Goal: Task Accomplishment & Management: Manage account settings

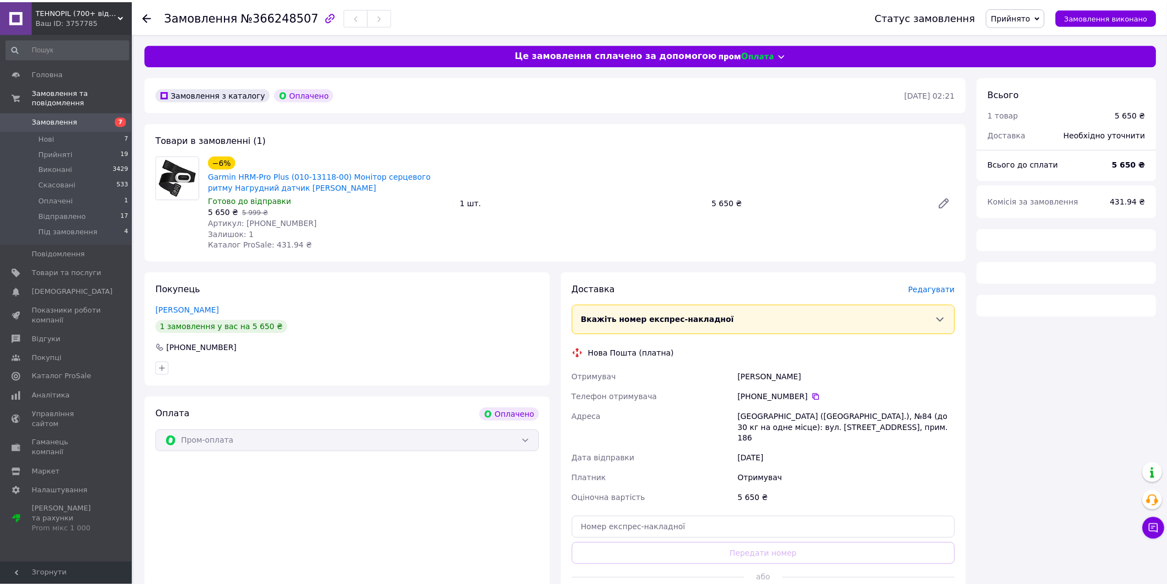
scroll to position [212, 0]
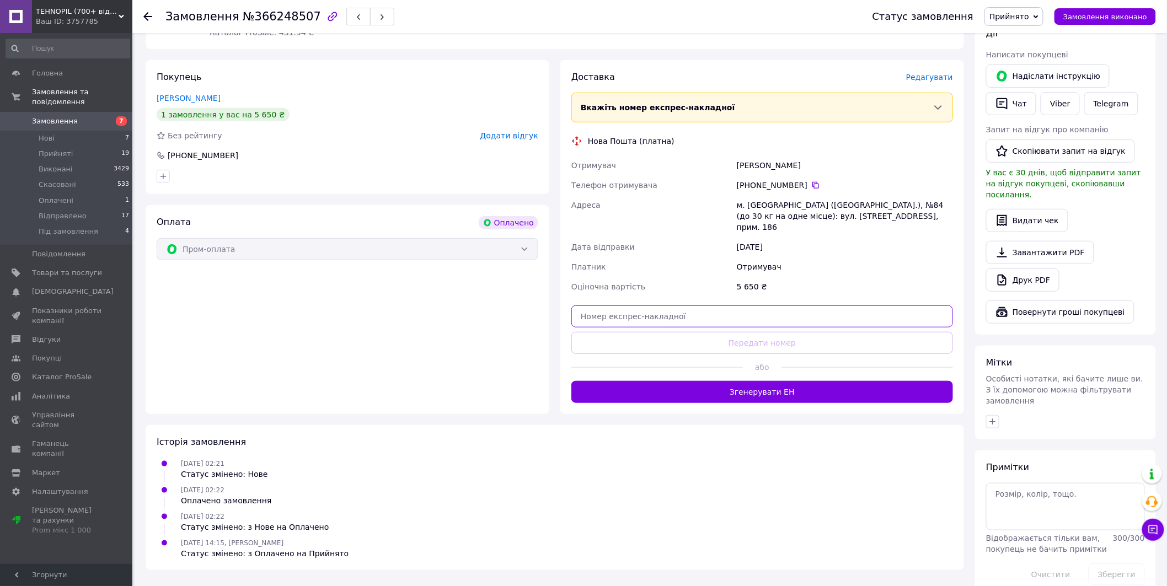
click at [660, 306] on input "text" at bounding box center [763, 317] width 382 height 22
click at [646, 307] on input "8900" at bounding box center [763, 317] width 382 height 22
drag, startPoint x: 586, startPoint y: 307, endPoint x: 574, endPoint y: 302, distance: 13.4
click at [573, 306] on input "890014" at bounding box center [763, 317] width 382 height 22
click at [629, 313] on input "590014" at bounding box center [763, 317] width 382 height 22
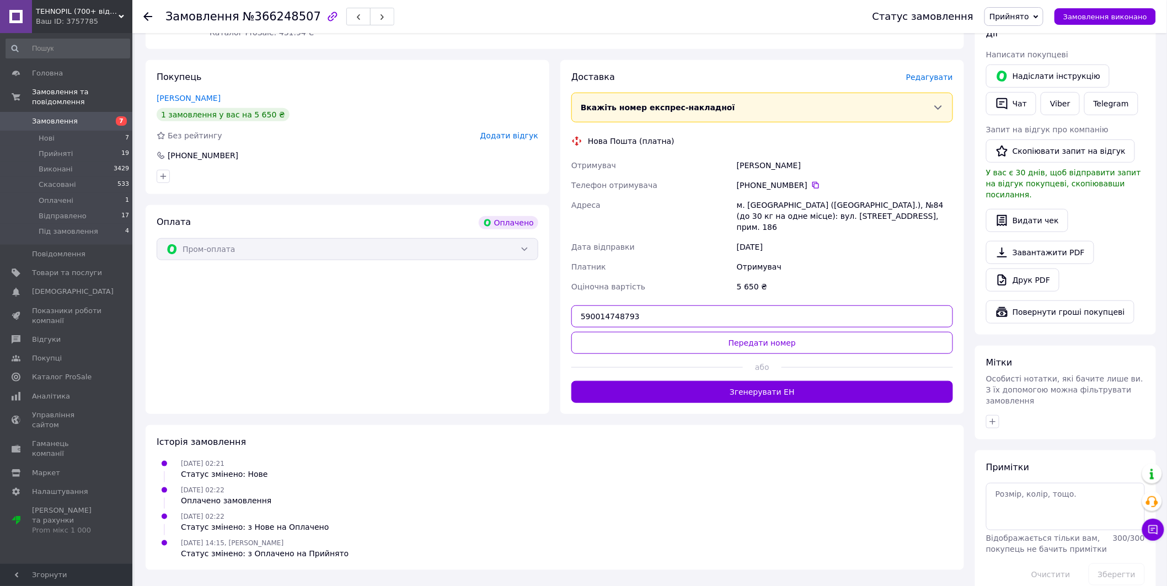
click at [626, 306] on input "590014748793" at bounding box center [763, 317] width 382 height 22
click at [643, 306] on input "590014748783" at bounding box center [763, 317] width 382 height 22
type input "59001474878388"
click at [726, 332] on button "Передати номер" at bounding box center [763, 343] width 382 height 22
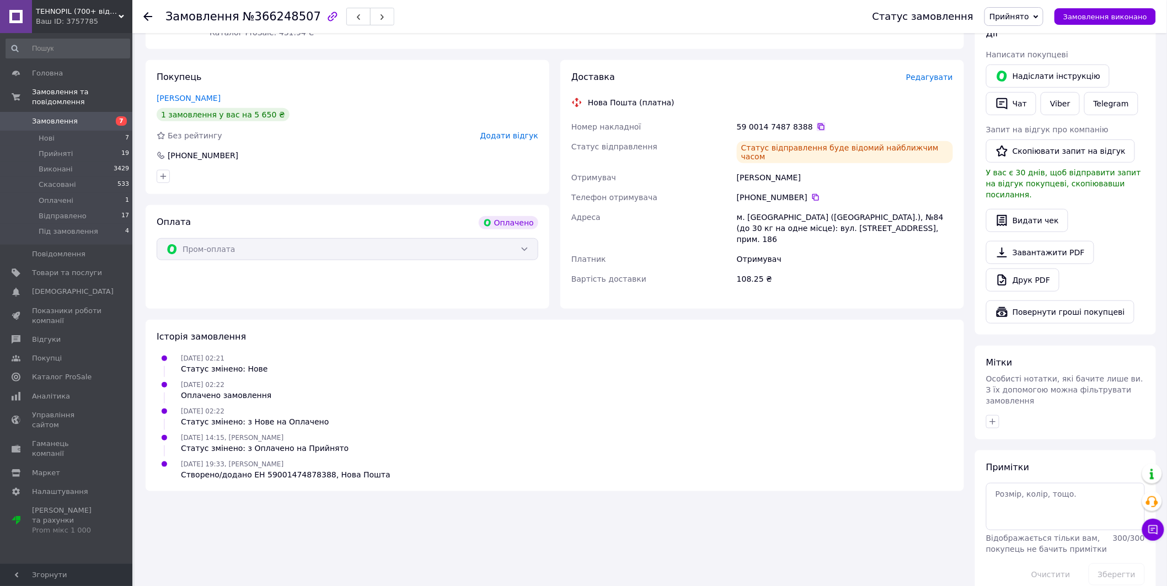
click at [813, 126] on div "59 0014 7487 8388" at bounding box center [845, 126] width 216 height 11
click at [817, 126] on icon at bounding box center [821, 126] width 9 height 9
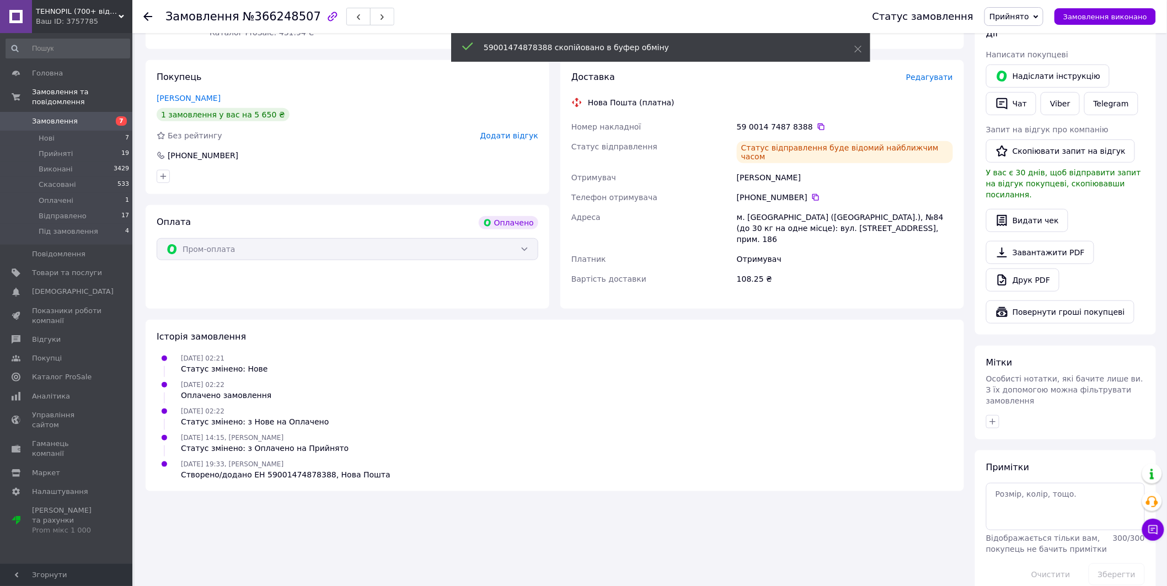
click at [94, 116] on span "Замовлення" at bounding box center [67, 121] width 70 height 10
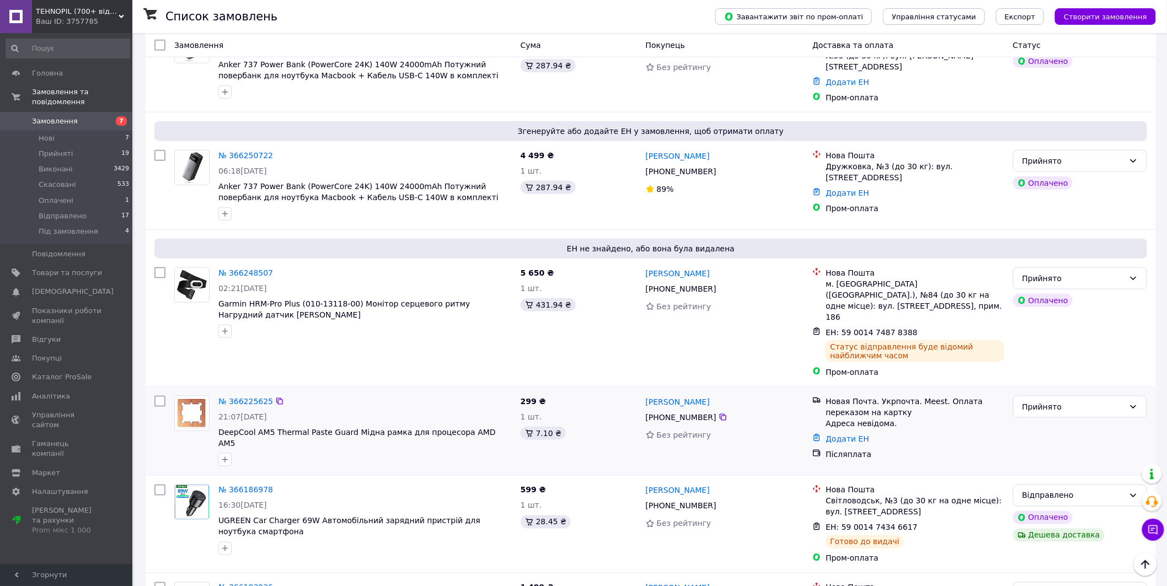
scroll to position [510, 0]
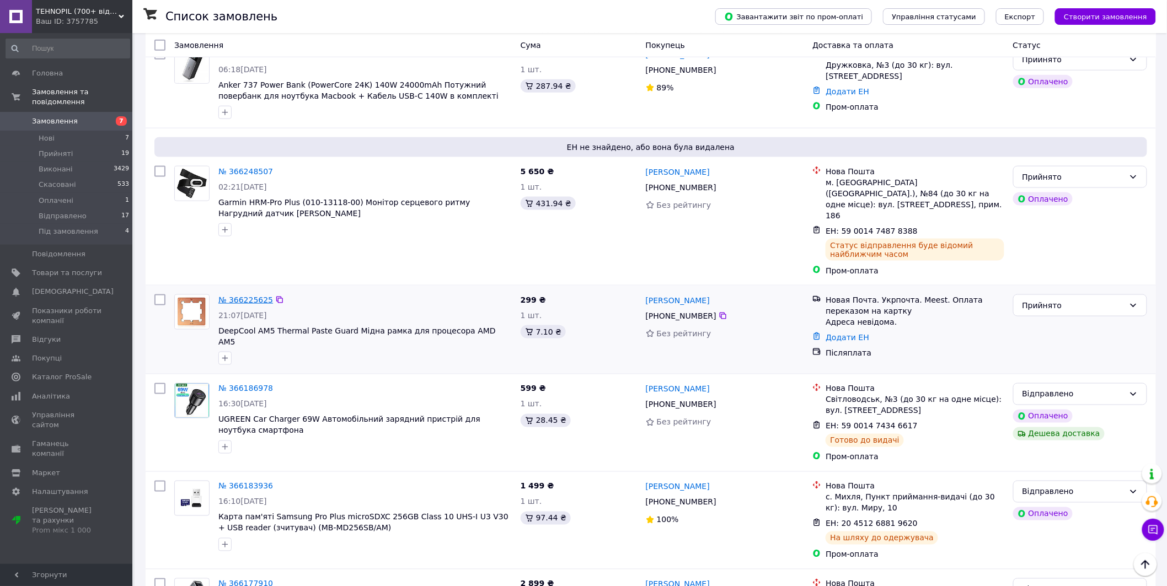
click at [255, 296] on link "№ 366225625" at bounding box center [245, 300] width 55 height 9
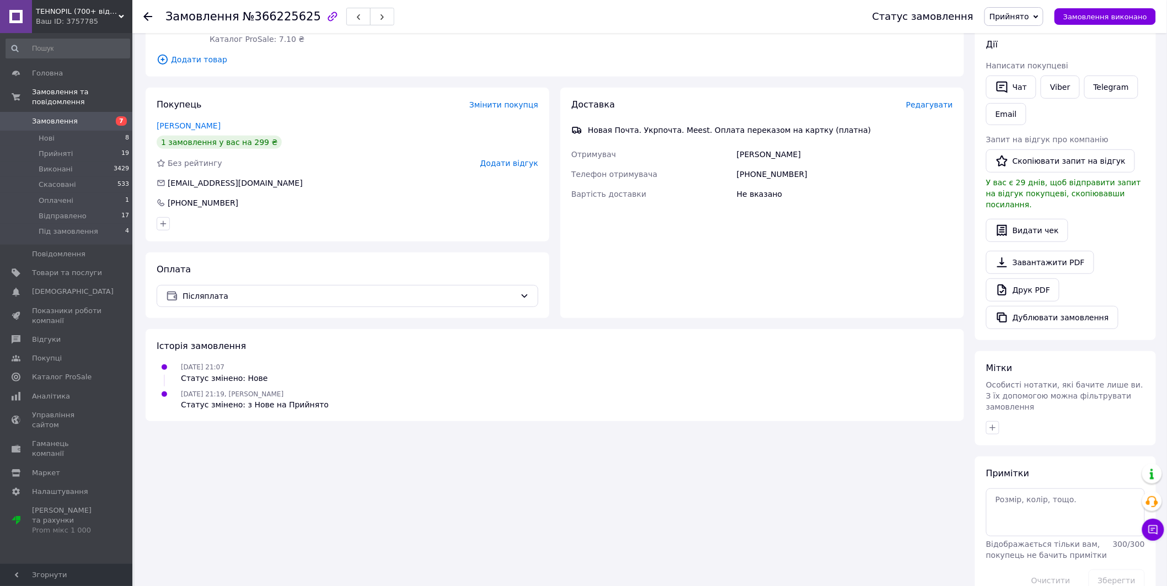
scroll to position [174, 0]
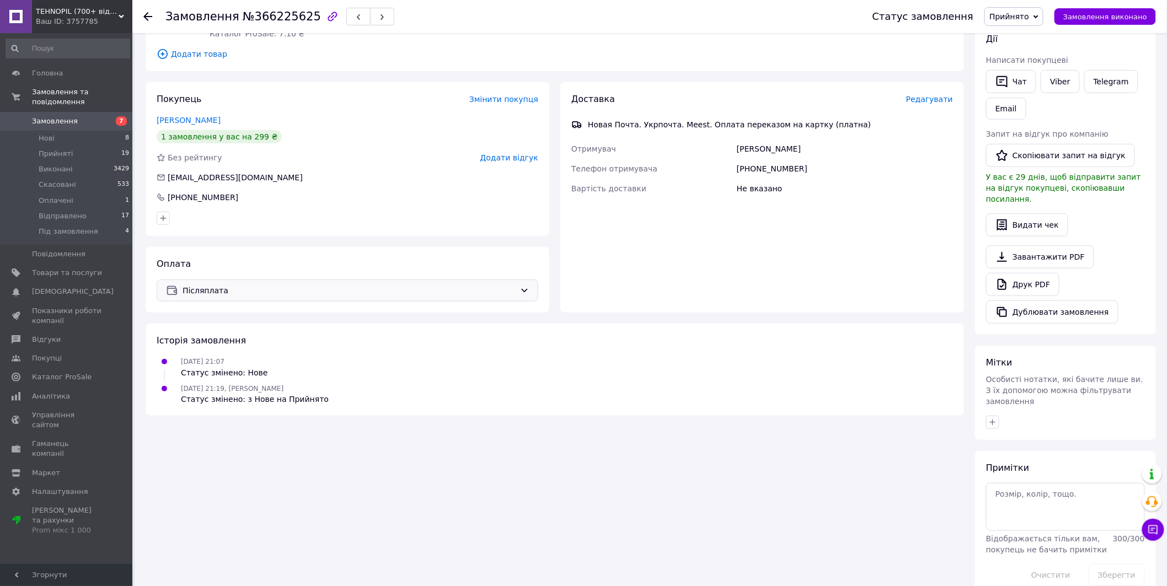
click at [264, 293] on span "Післяплата" at bounding box center [349, 291] width 333 height 12
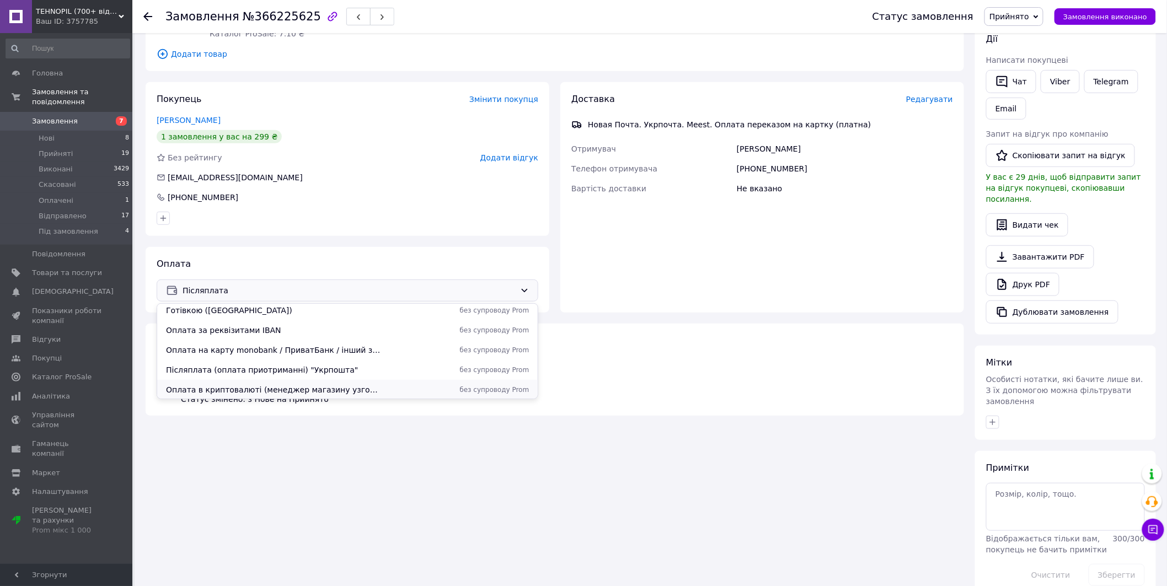
scroll to position [86, 0]
click at [302, 324] on span "Післяплата (оплата приотриманні) "Укрпошта"" at bounding box center [274, 329] width 216 height 11
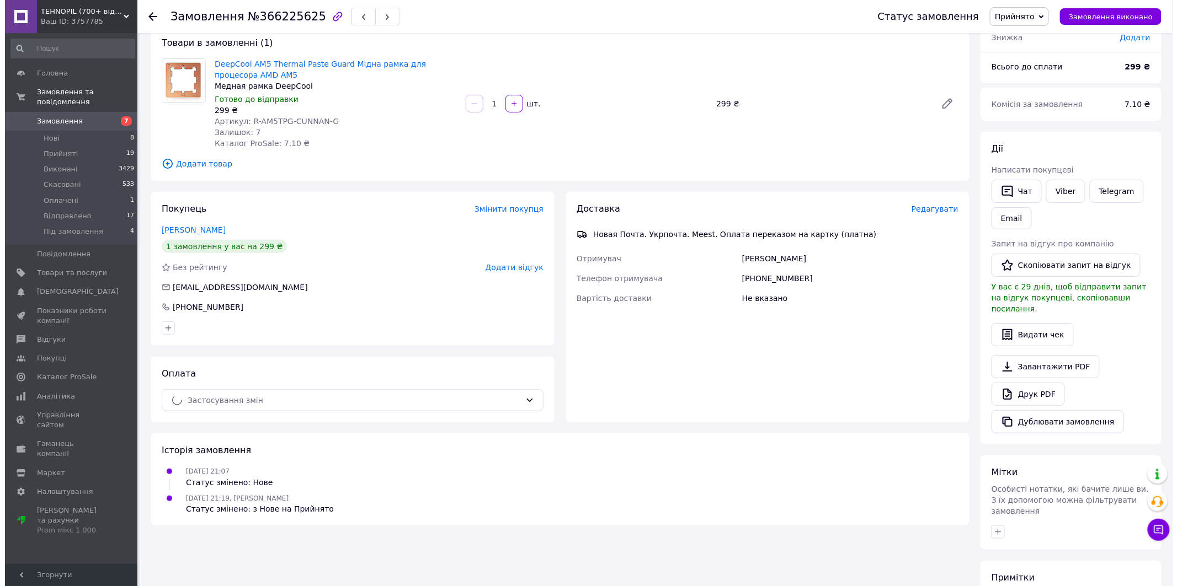
scroll to position [0, 0]
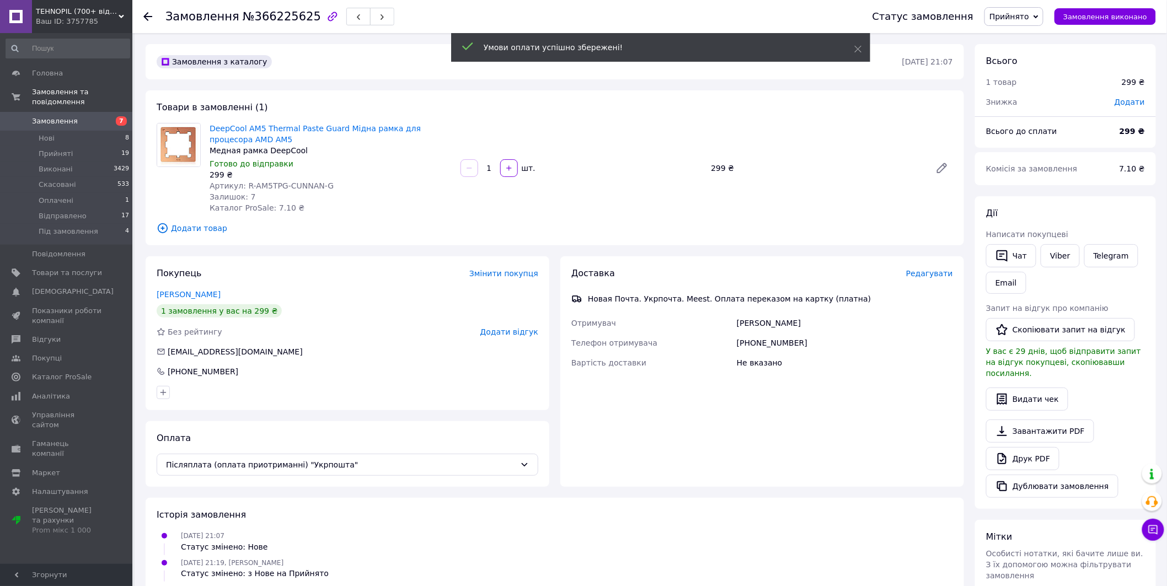
click at [928, 274] on span "Редагувати" at bounding box center [929, 273] width 47 height 9
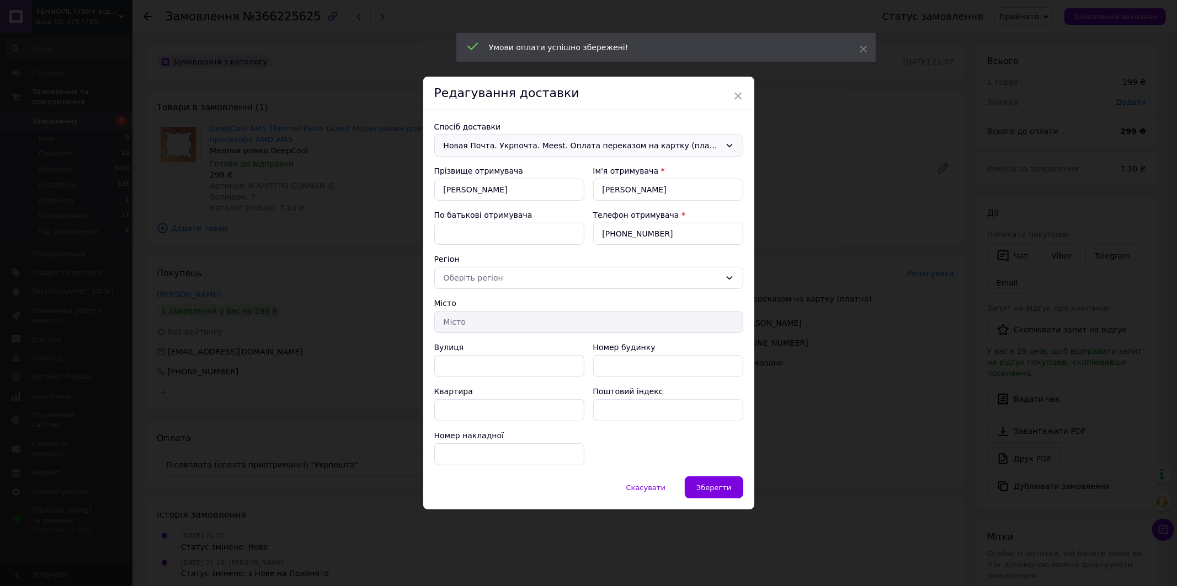
click at [542, 140] on span "Новая Почта. Укрпочта. Meest. Оплата переказом на картку (платна)" at bounding box center [582, 146] width 277 height 12
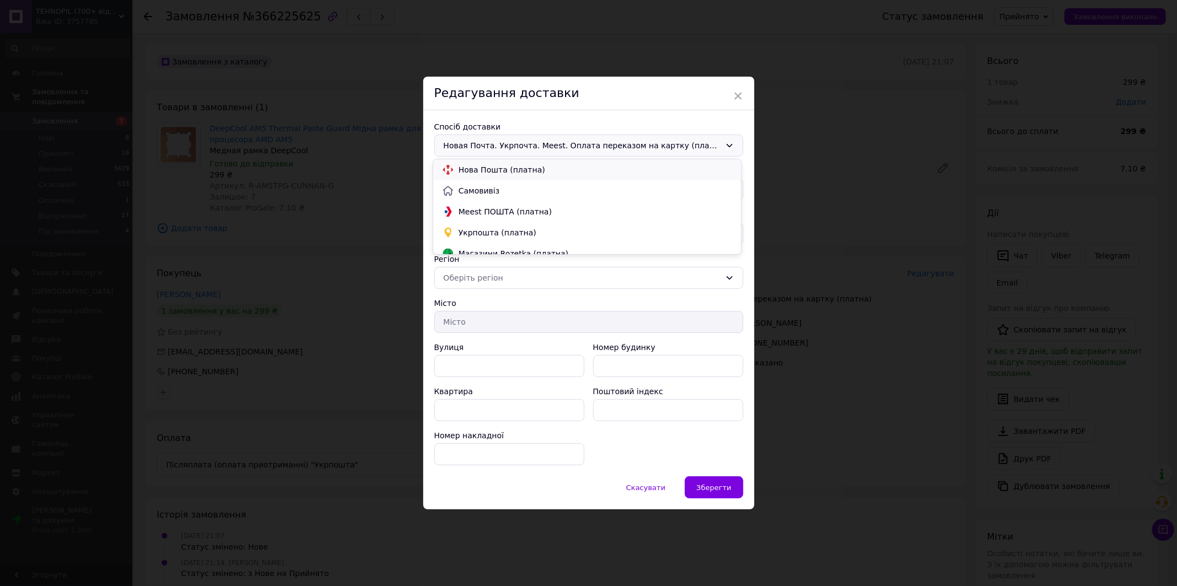
click at [489, 170] on span "Нова Пошта (платна)" at bounding box center [595, 169] width 274 height 11
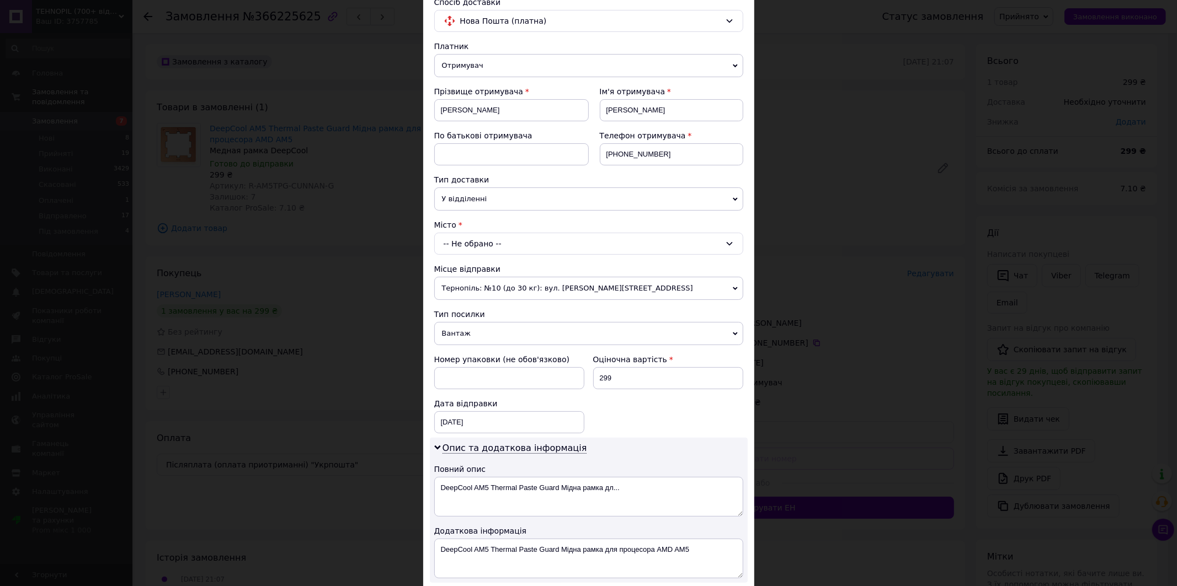
scroll to position [204, 0]
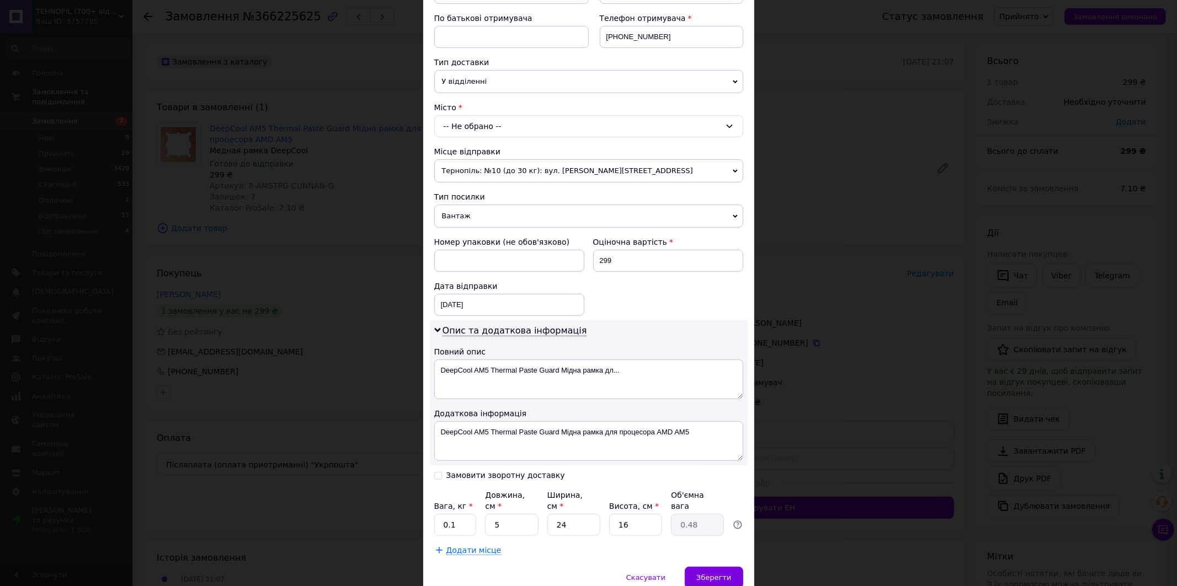
click at [489, 128] on div "-- Не обрано --" at bounding box center [588, 126] width 309 height 22
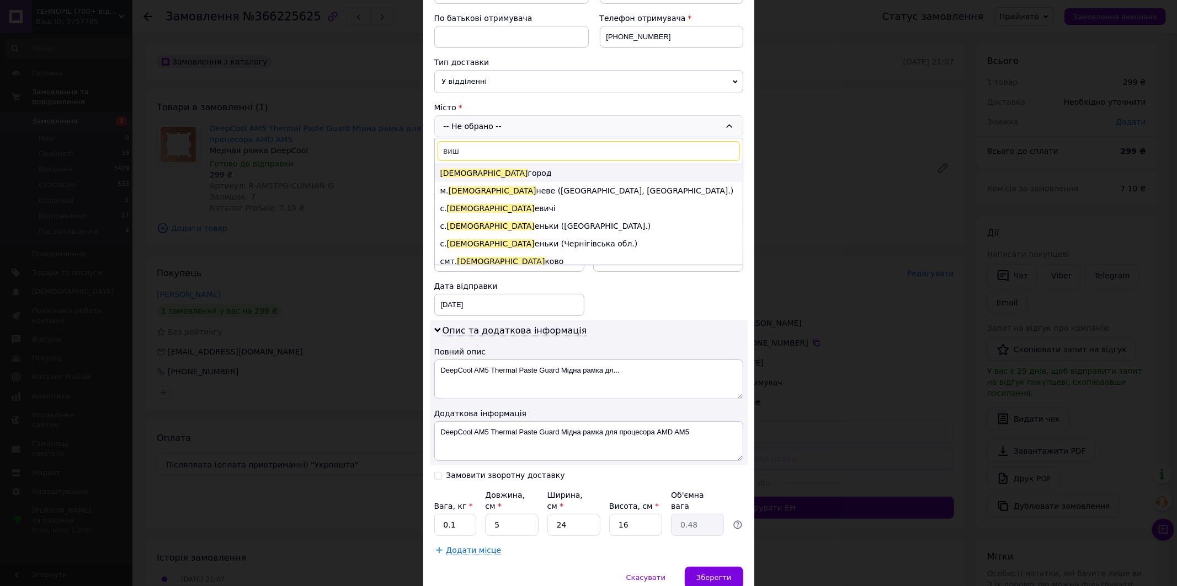
type input "виш"
click at [477, 173] on li "Виш город" at bounding box center [589, 173] width 308 height 18
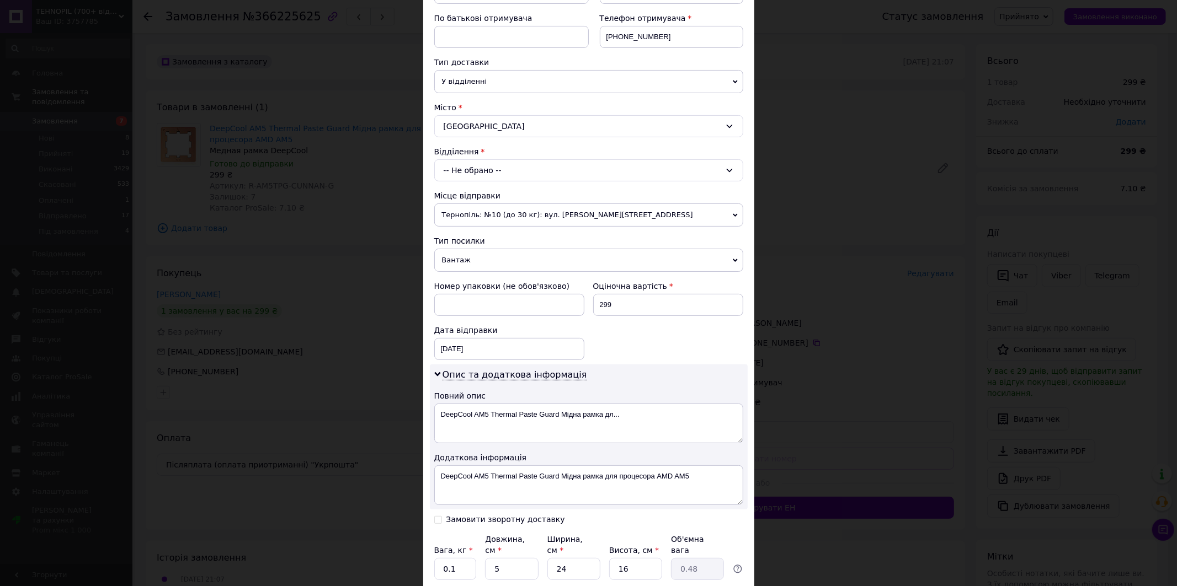
click at [498, 168] on div "-- Не обрано --" at bounding box center [588, 170] width 309 height 22
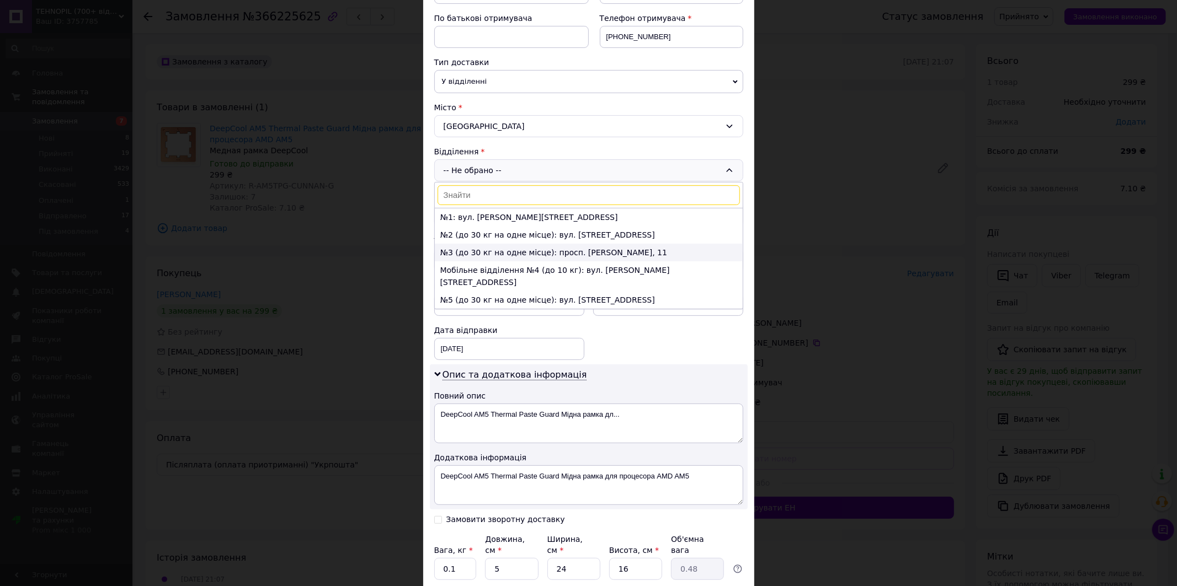
click at [482, 253] on li "№3 (до 30 кг на одне місце): просп. [PERSON_NAME], 11" at bounding box center [589, 253] width 308 height 18
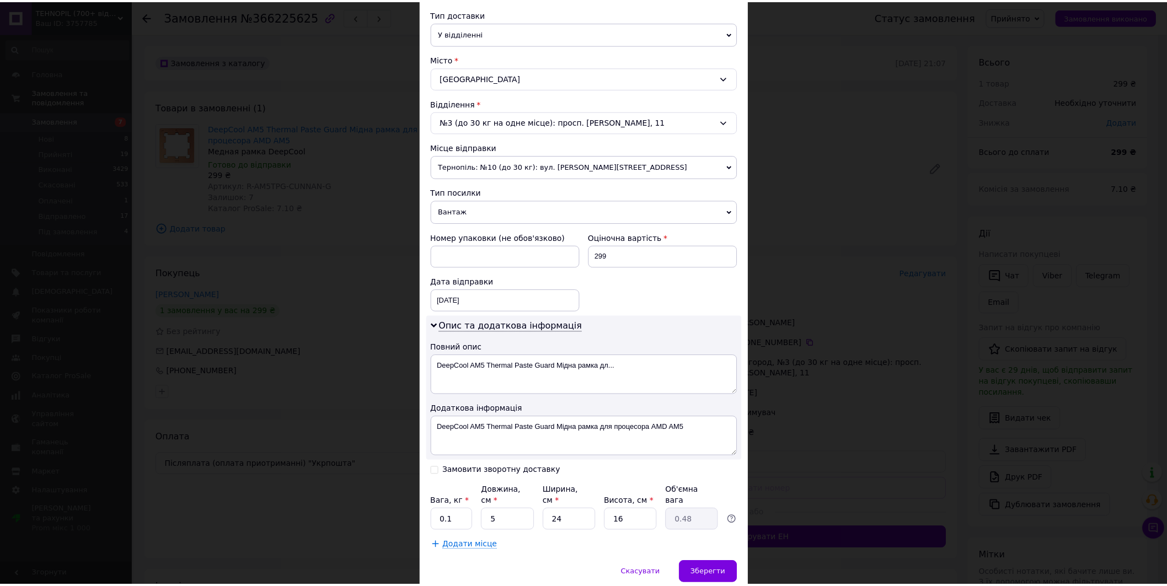
scroll to position [291, 0]
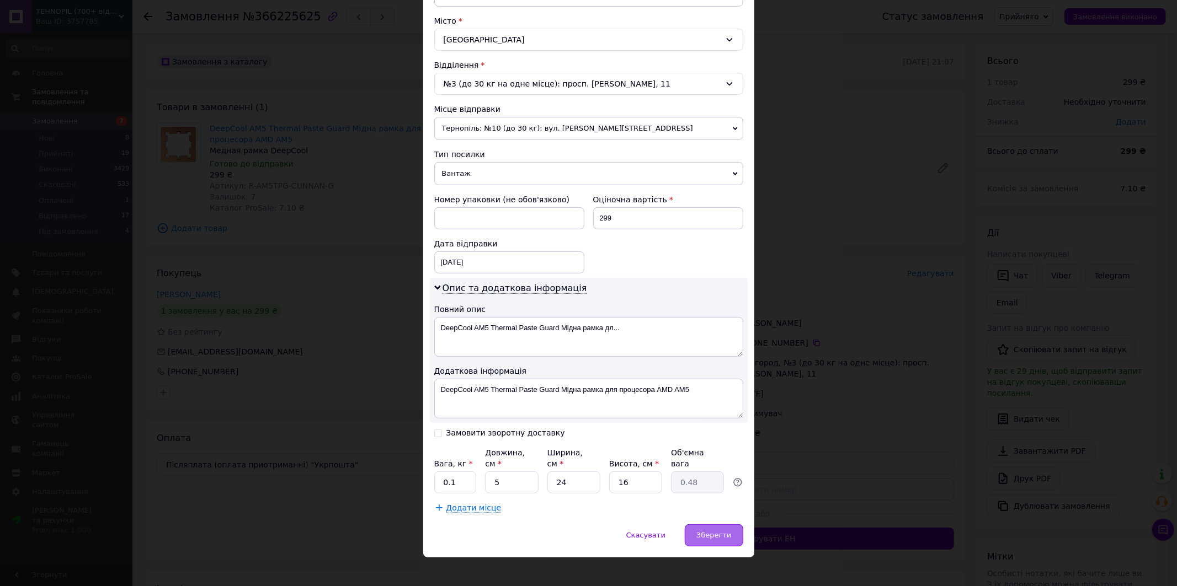
click at [710, 531] on span "Зберегти" at bounding box center [713, 535] width 35 height 8
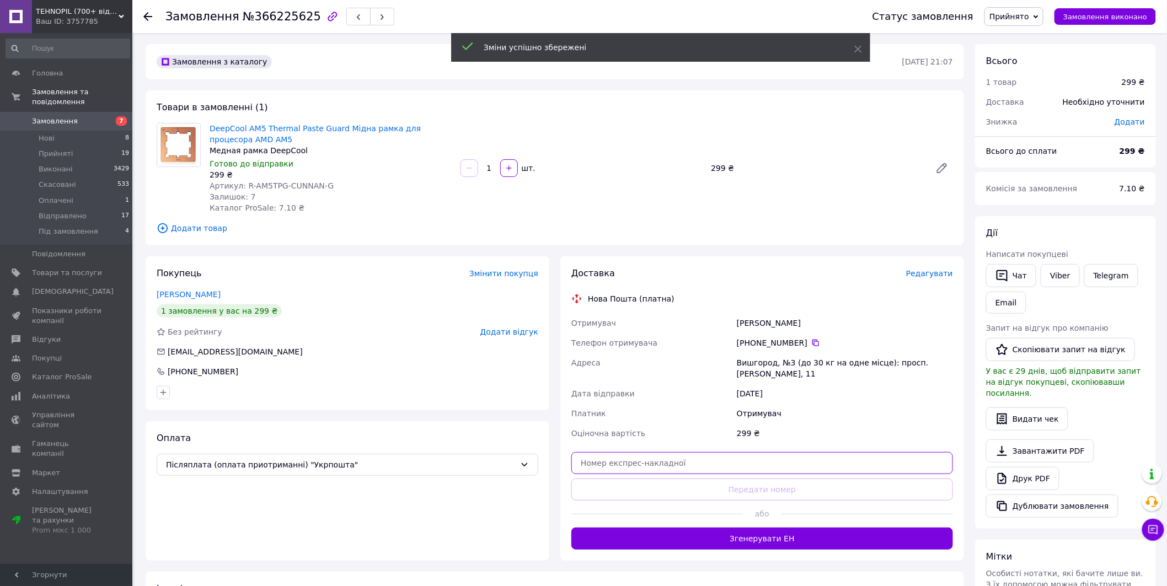
click at [657, 457] on input "text" at bounding box center [763, 463] width 382 height 22
paste input "59001474878388"
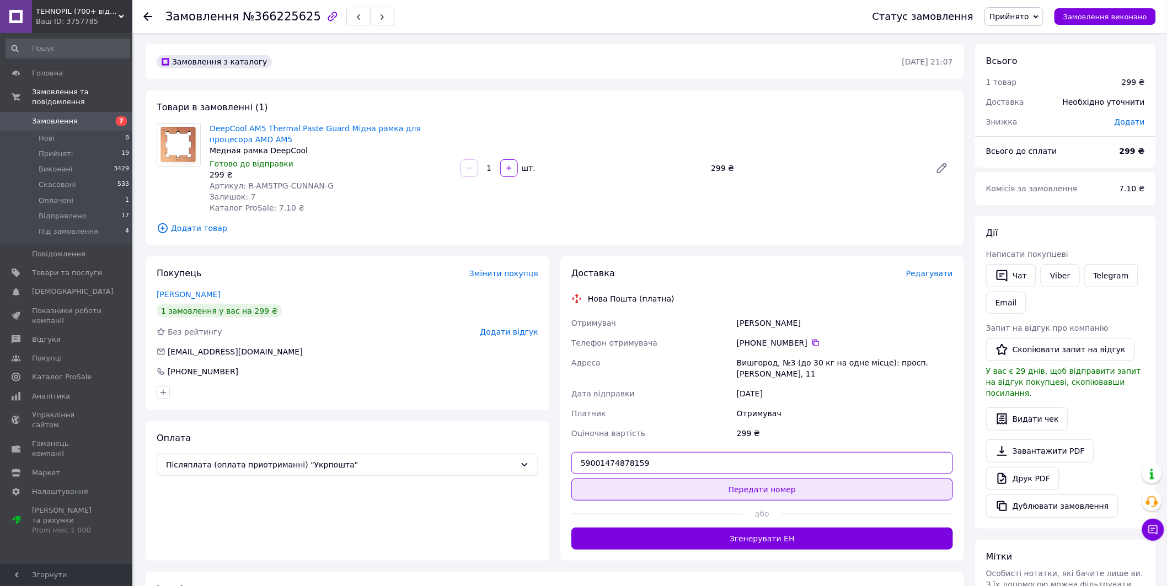
type input "59001474878159"
click at [746, 487] on button "Передати номер" at bounding box center [763, 490] width 382 height 22
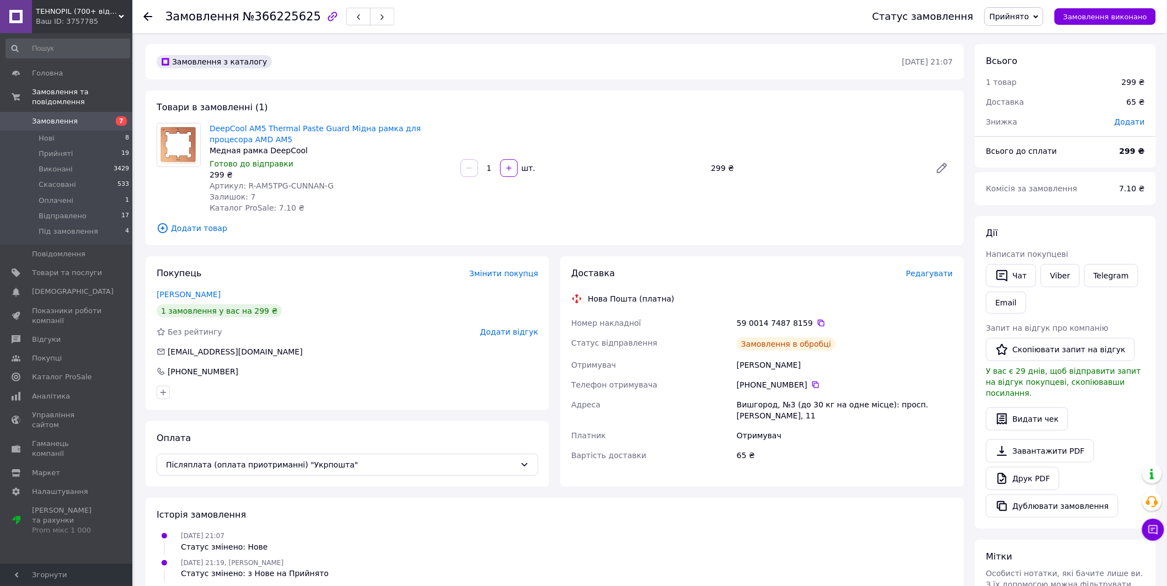
click at [1044, 22] on span "Прийнято" at bounding box center [1014, 16] width 59 height 19
click at [1020, 89] on li "Відправлено" at bounding box center [1020, 88] width 71 height 17
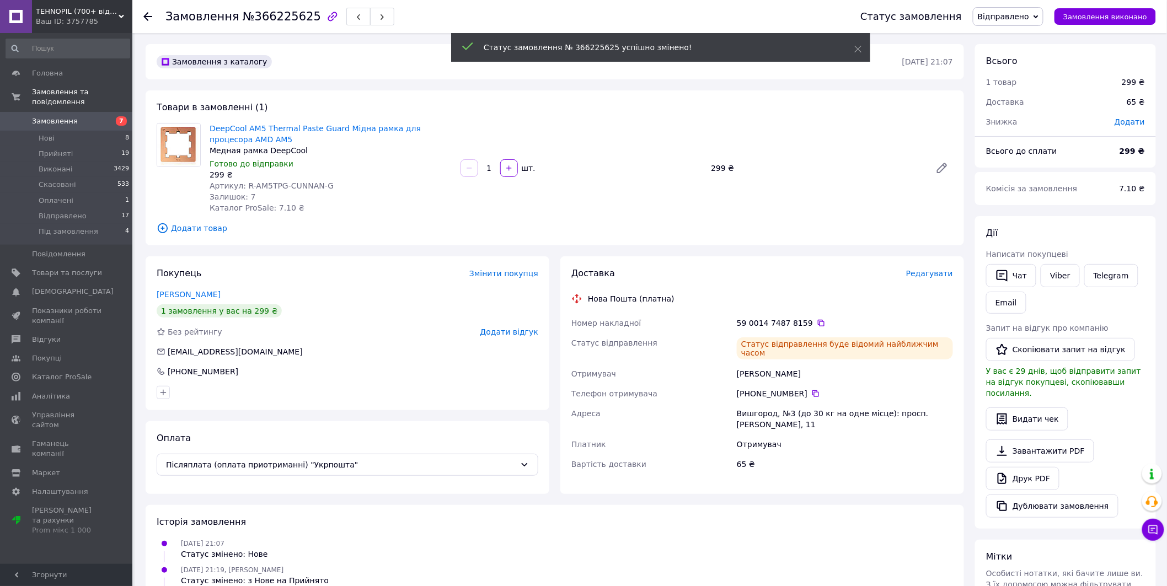
click at [89, 116] on span "Замовлення" at bounding box center [67, 121] width 70 height 10
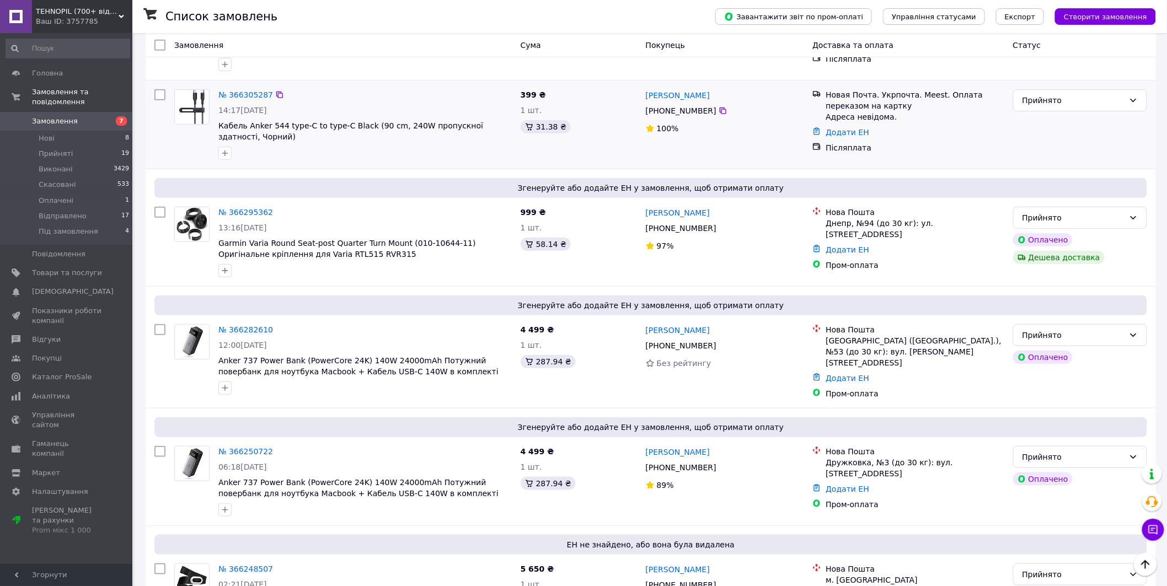
scroll to position [306, 0]
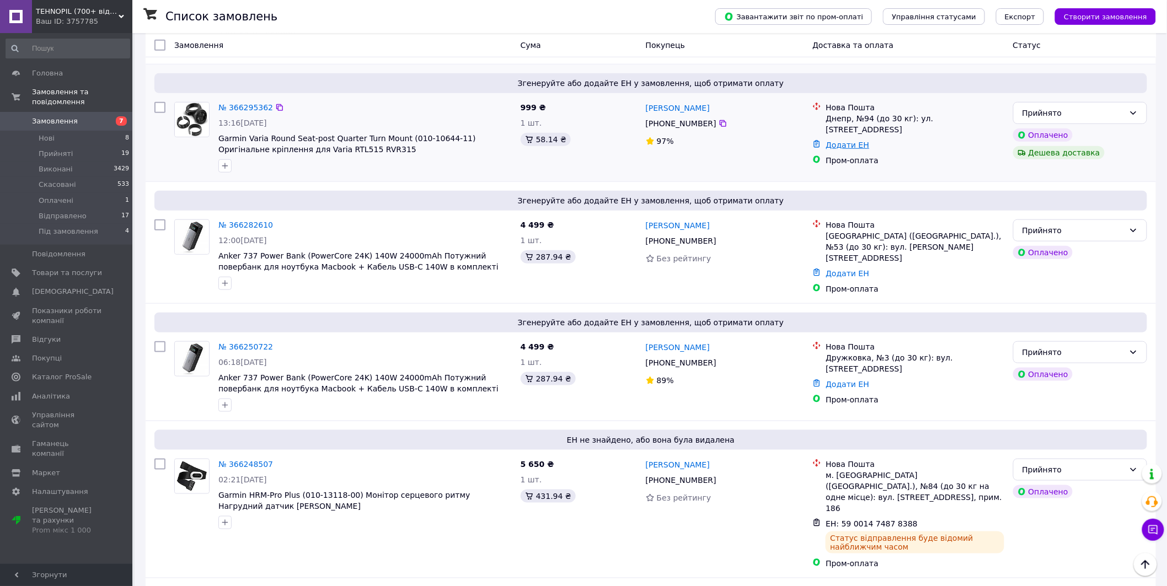
click at [842, 141] on link "Додати ЕН" at bounding box center [848, 145] width 44 height 9
click at [804, 183] on input "Додати ЕН" at bounding box center [781, 179] width 148 height 22
paste input "59001474878388"
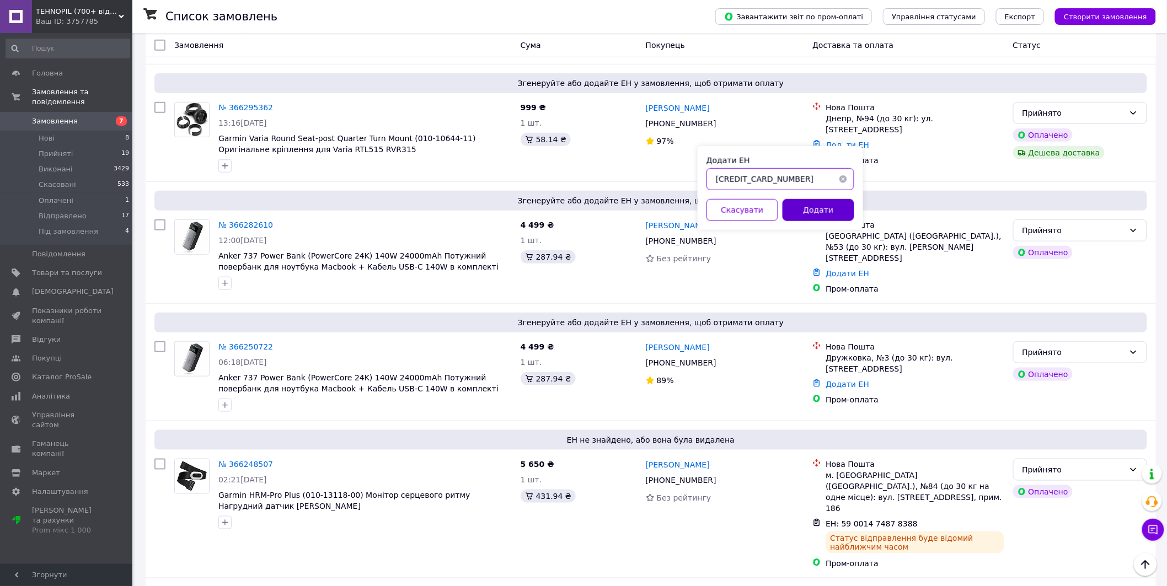
type input "[CREDIT_CARD_NUMBER]"
click at [814, 207] on button "Додати" at bounding box center [819, 210] width 72 height 22
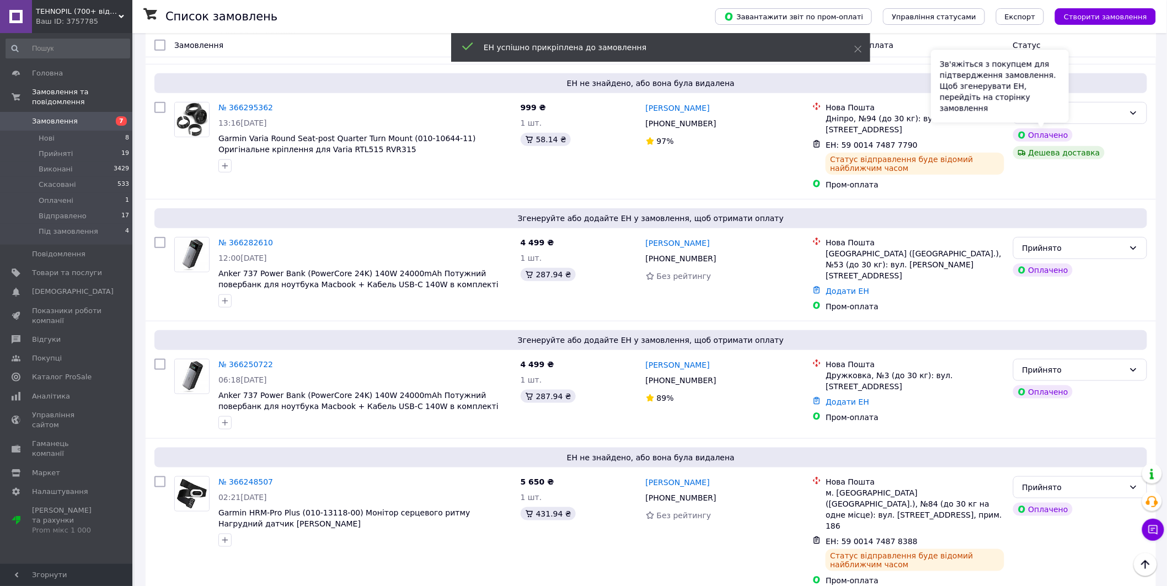
click at [1057, 109] on div "Зв'яжіться з покупцем для підтвердження замовлення. Щоб згенерувати ЕН, перейді…" at bounding box center [1000, 86] width 138 height 73
click at [1080, 111] on div "Прийнято" at bounding box center [1074, 113] width 102 height 12
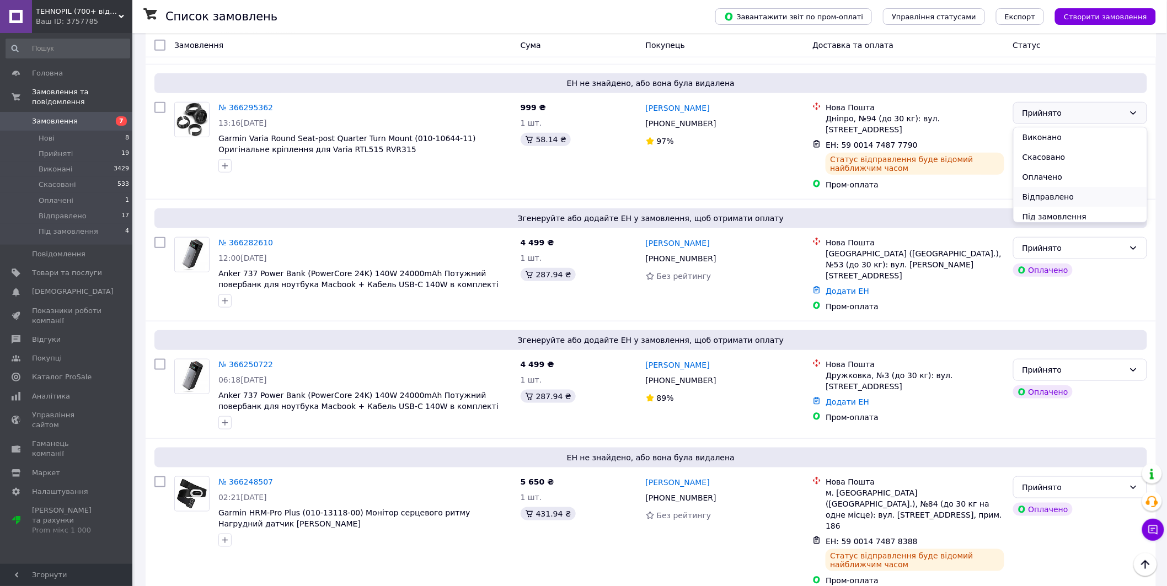
click at [1043, 196] on li "Відправлено" at bounding box center [1081, 197] width 134 height 20
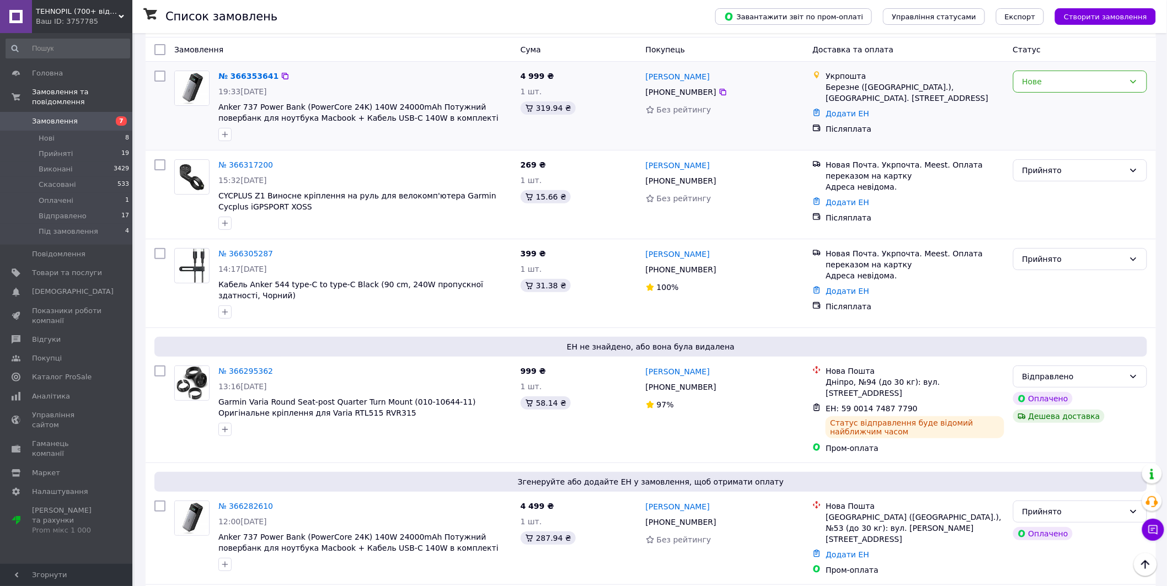
scroll to position [0, 0]
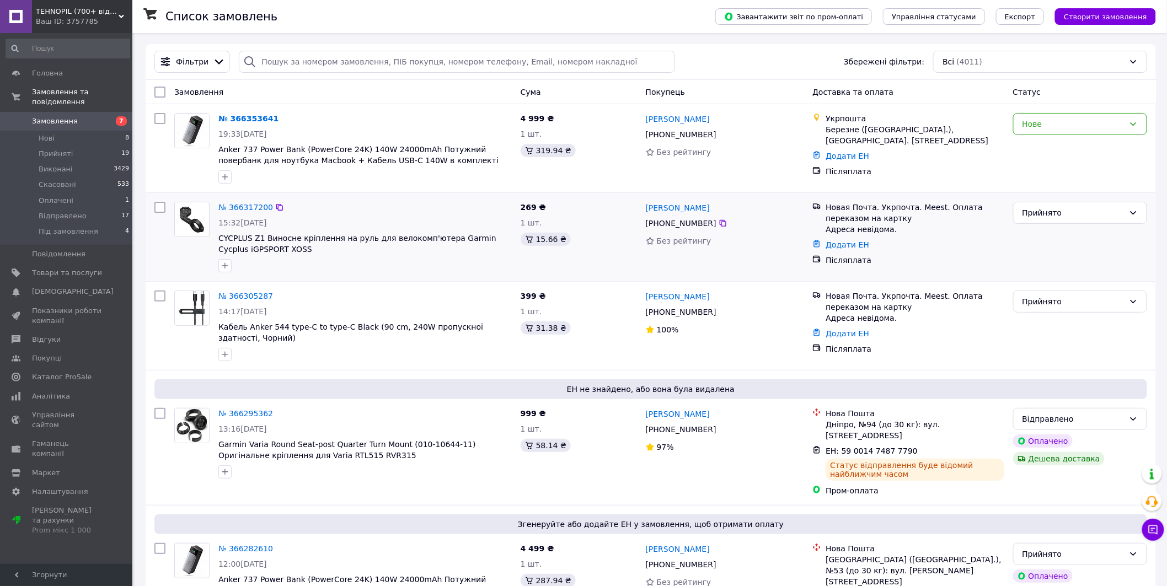
click at [235, 216] on div "№ 366317200 15:32[DATE] CYCPLUS Z1 Виносне кріплення на руль для велокомп'ютера…" at bounding box center [365, 237] width 302 height 79
click at [249, 218] on span "15:32[DATE]" at bounding box center [242, 222] width 49 height 9
click at [256, 210] on link "№ 366317200" at bounding box center [245, 207] width 55 height 9
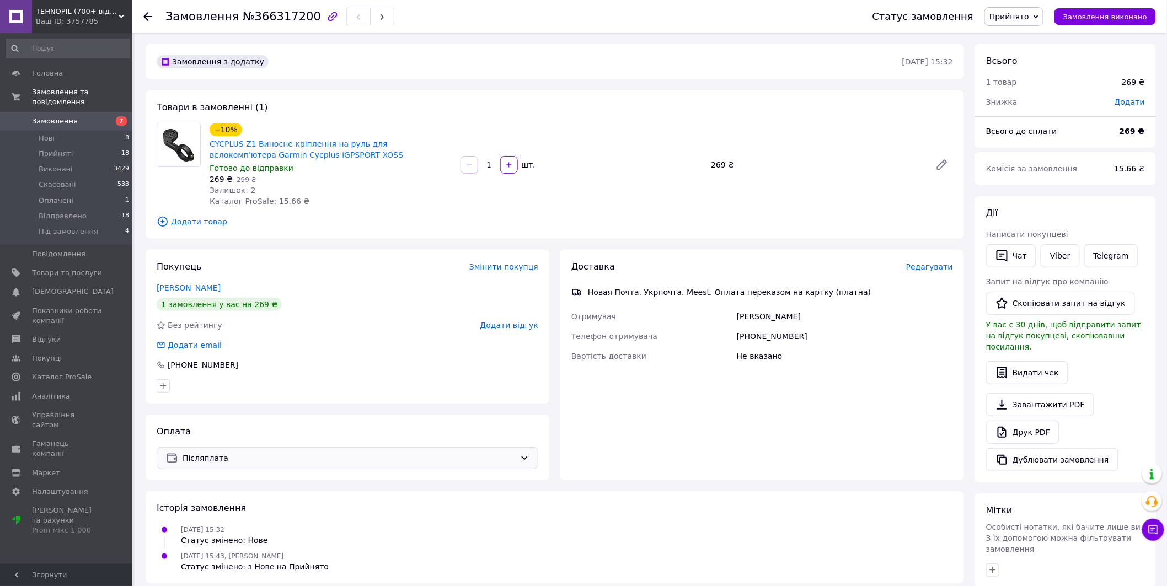
click at [484, 452] on span "Післяплата" at bounding box center [349, 458] width 333 height 12
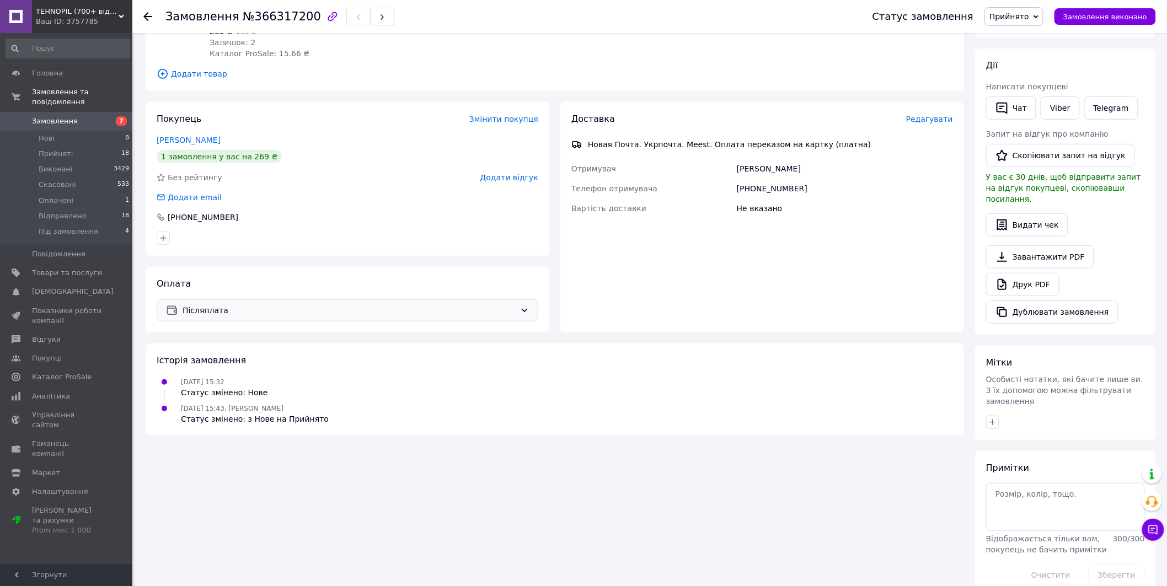
click at [212, 306] on span "Післяплата" at bounding box center [349, 311] width 333 height 12
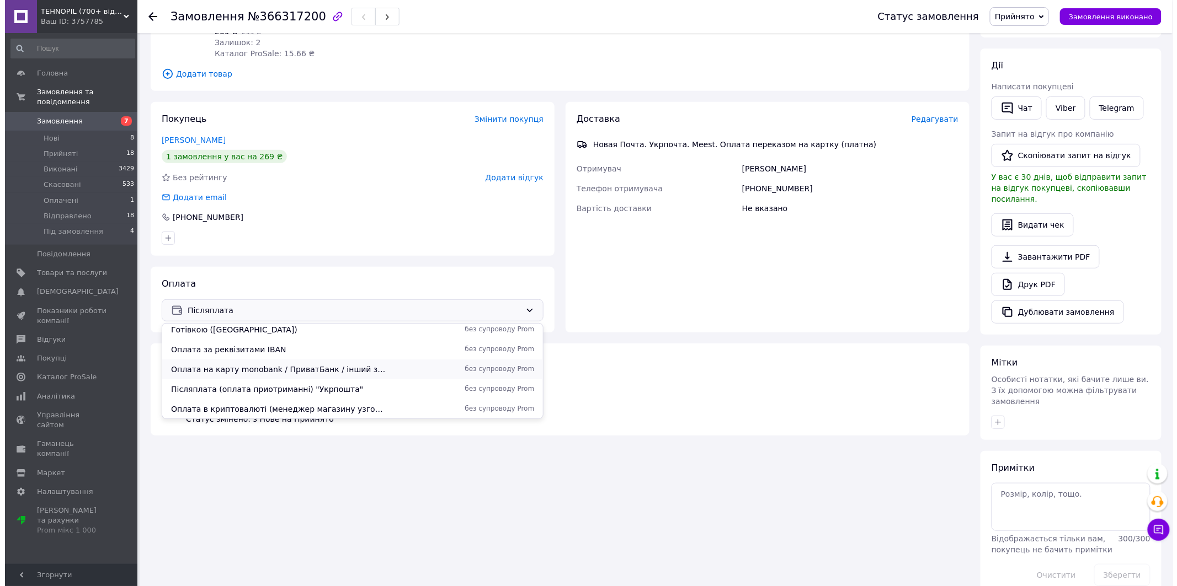
scroll to position [86, 0]
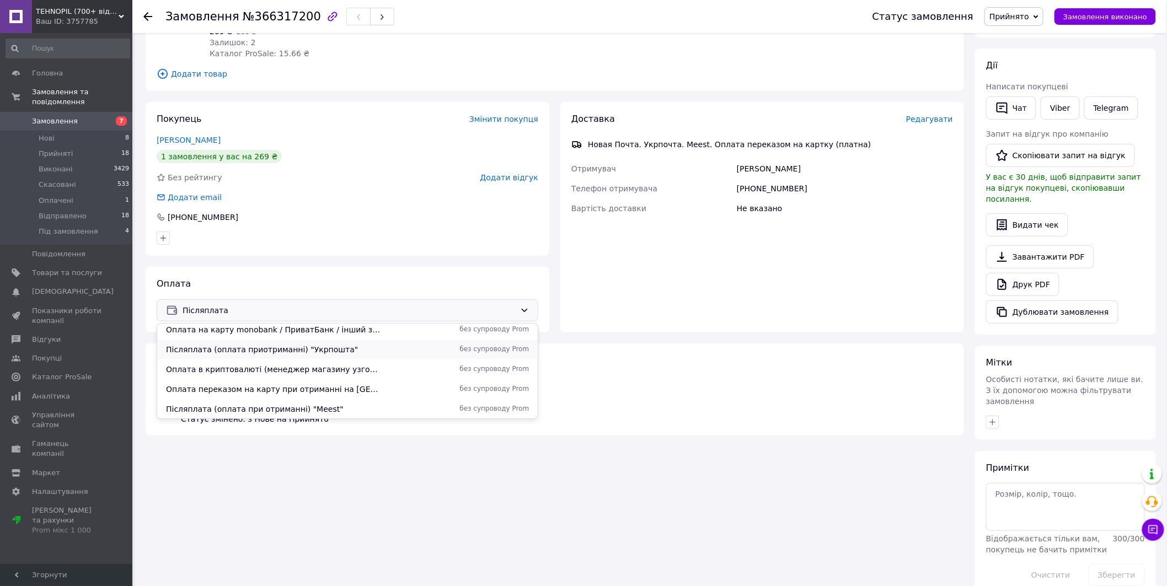
click at [285, 349] on span "Післяплата (оплата приотриманні) "Укрпошта"" at bounding box center [274, 349] width 216 height 11
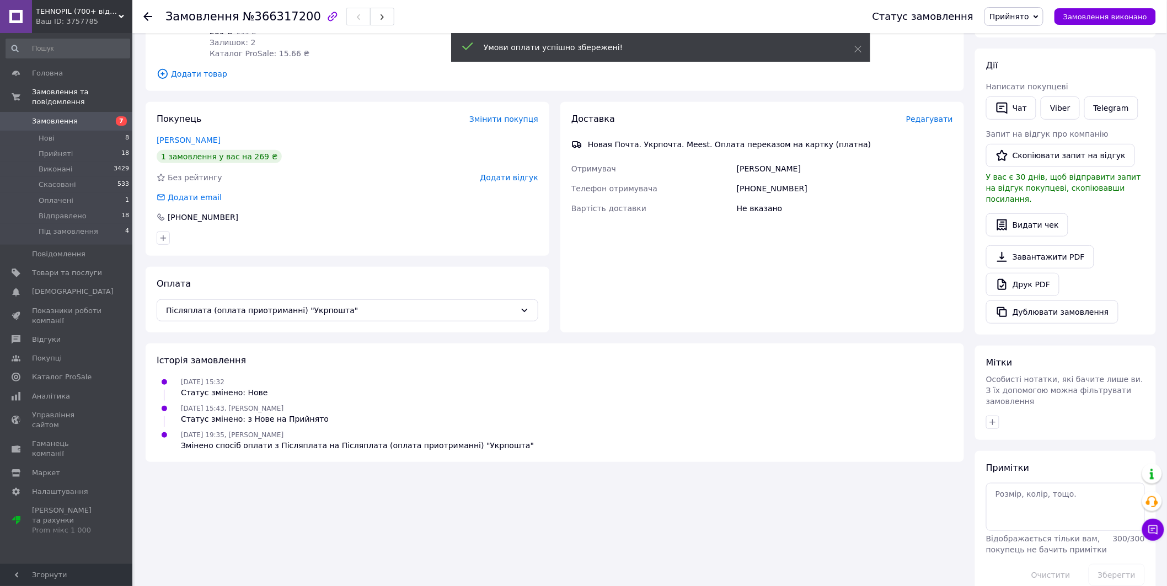
click at [932, 120] on span "Редагувати" at bounding box center [929, 119] width 47 height 9
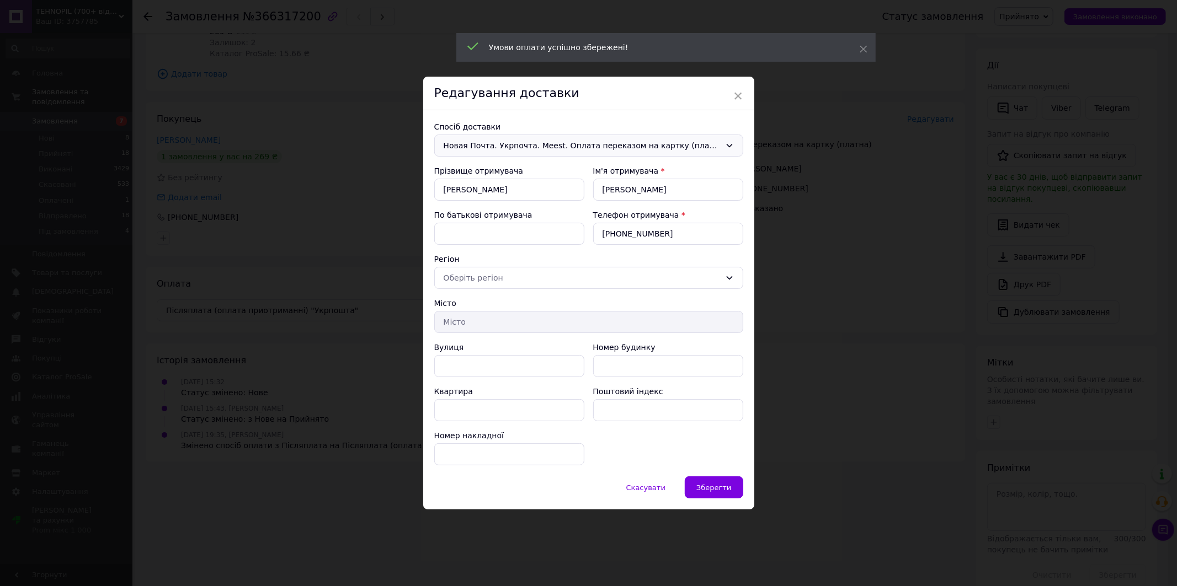
click at [601, 153] on div "Новая Почта. Укрпочта. Meest. Оплата переказом на картку (платна)" at bounding box center [588, 146] width 309 height 22
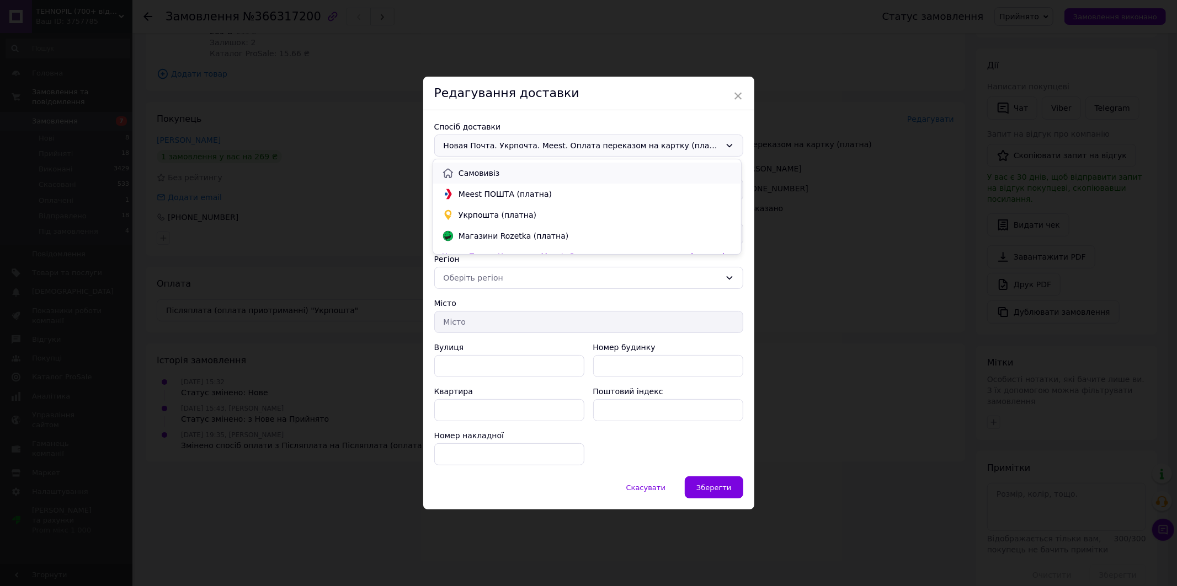
scroll to position [0, 0]
click at [490, 170] on span "Нова Пошта (платна)" at bounding box center [595, 169] width 274 height 11
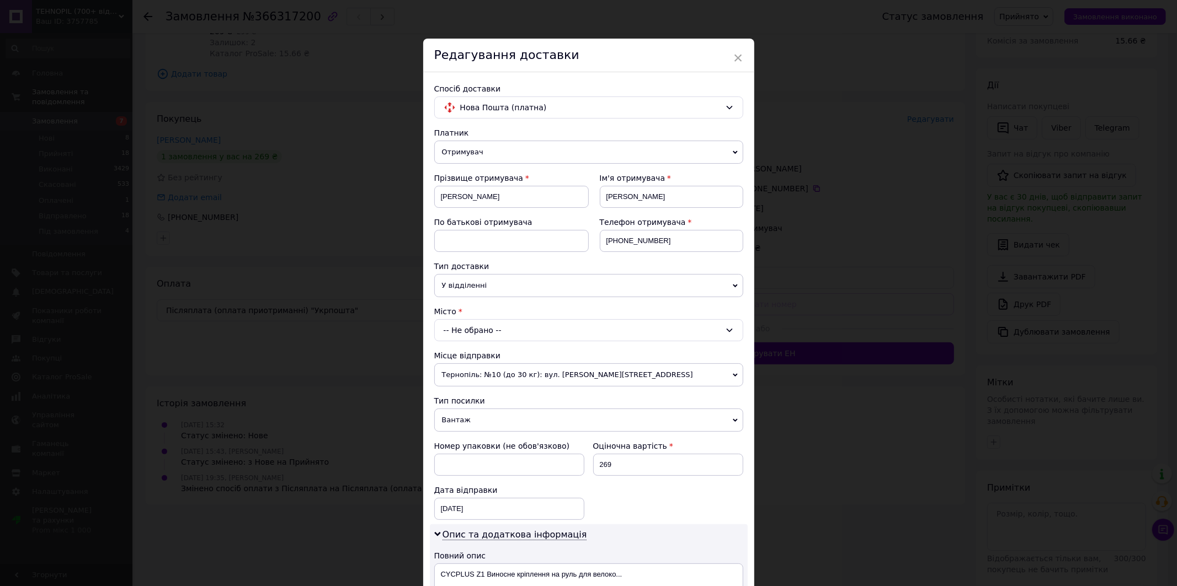
click at [481, 287] on span "У відділенні" at bounding box center [588, 285] width 309 height 23
drag, startPoint x: 493, startPoint y: 283, endPoint x: 478, endPoint y: 287, distance: 15.5
click at [492, 282] on span "У відділенні" at bounding box center [588, 285] width 309 height 23
drag, startPoint x: 480, startPoint y: 328, endPoint x: 465, endPoint y: 340, distance: 19.6
click at [478, 329] on div "-- Не обрано --" at bounding box center [588, 330] width 309 height 22
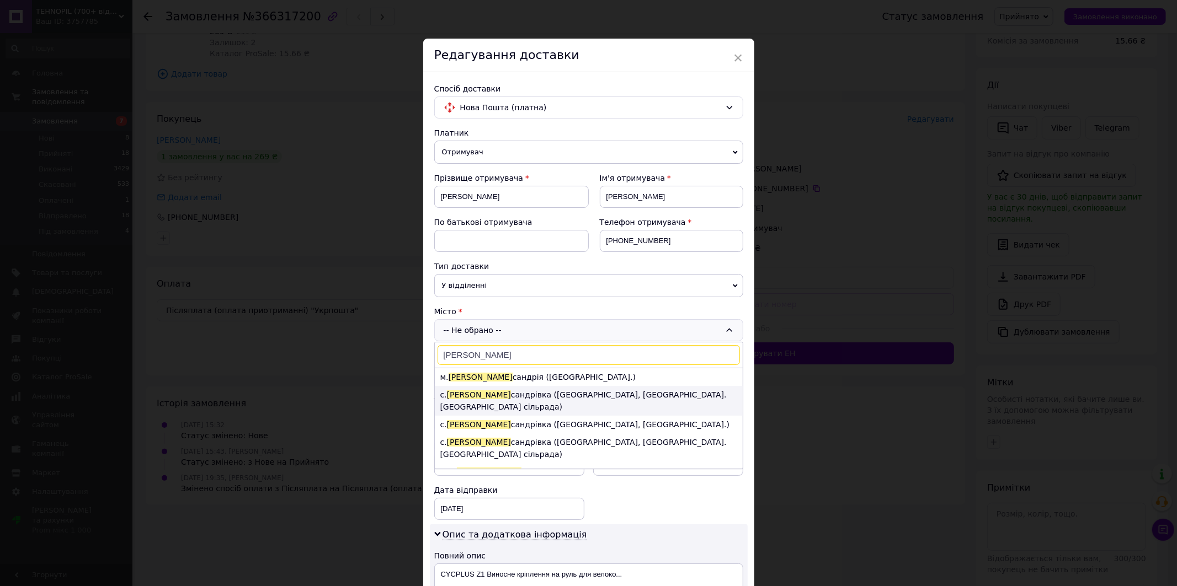
type input "[PERSON_NAME]"
click at [504, 396] on li "с. [PERSON_NAME] сандрівка ([GEOGRAPHIC_DATA], [GEOGRAPHIC_DATA]. [GEOGRAPHIC_D…" at bounding box center [589, 401] width 308 height 30
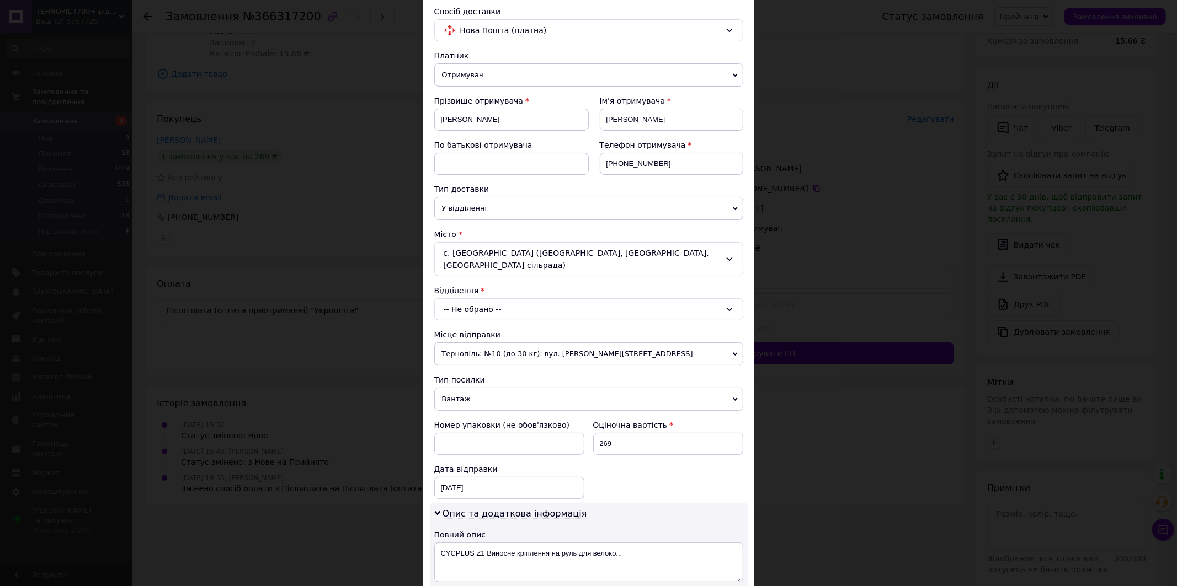
scroll to position [102, 0]
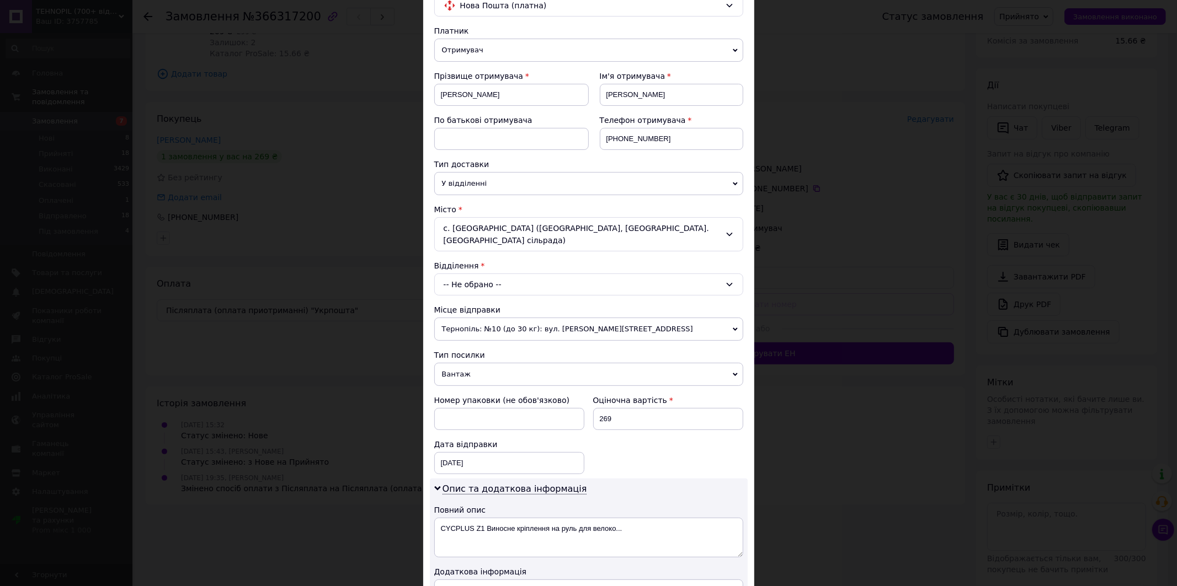
click at [466, 274] on div "-- Не обрано --" at bounding box center [588, 285] width 309 height 22
click at [472, 323] on li "Пункт приймання-видачі (до 30 кг): вул. [PERSON_NAME], 16" at bounding box center [589, 332] width 308 height 18
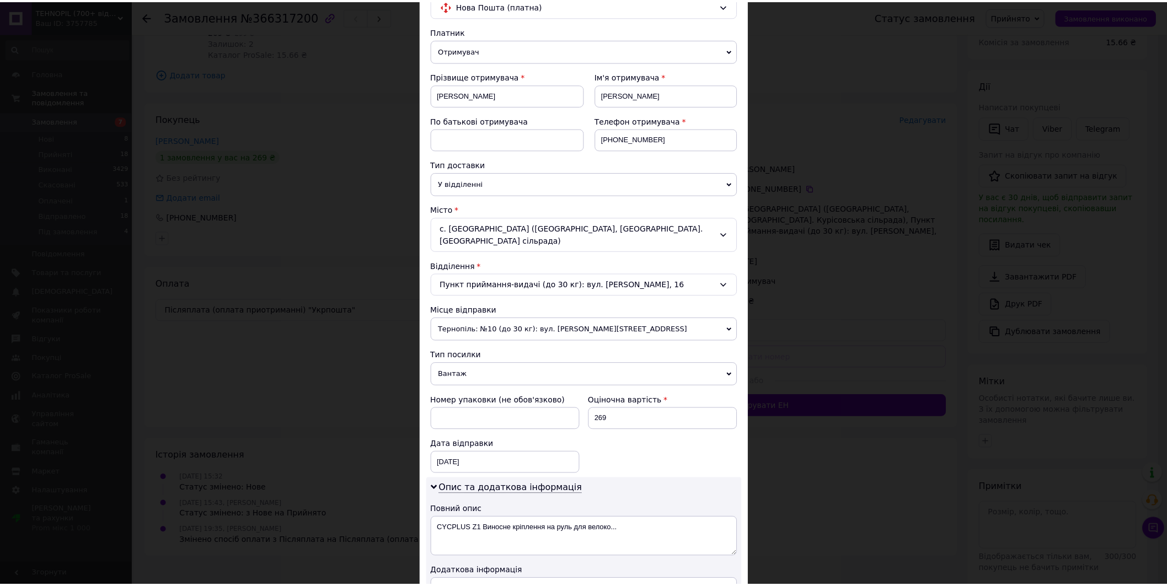
scroll to position [291, 0]
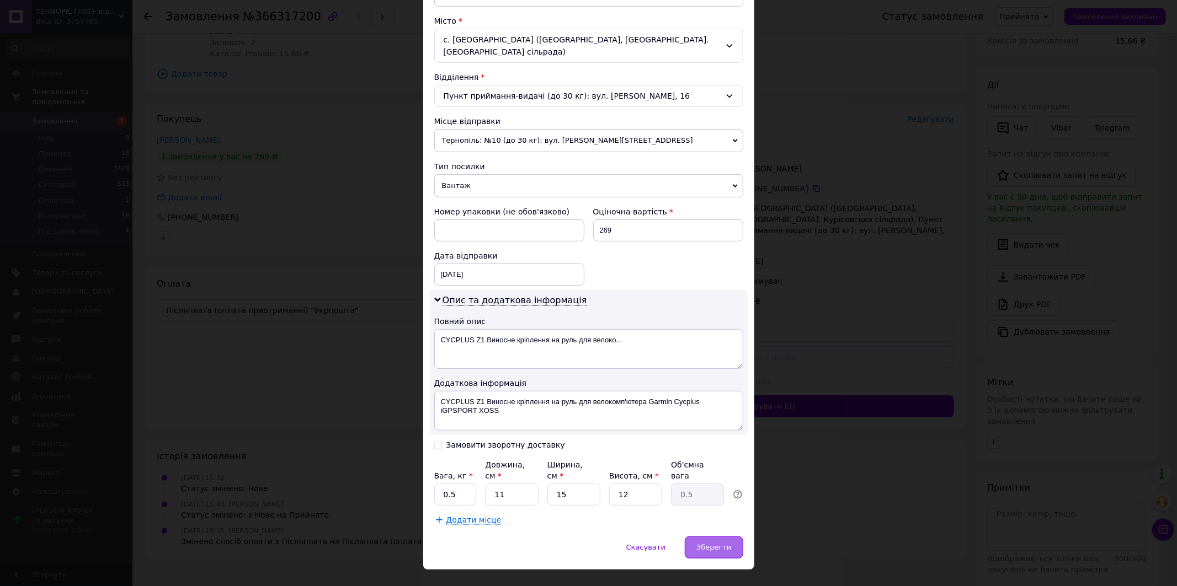
click at [716, 543] on span "Зберегти" at bounding box center [713, 547] width 35 height 8
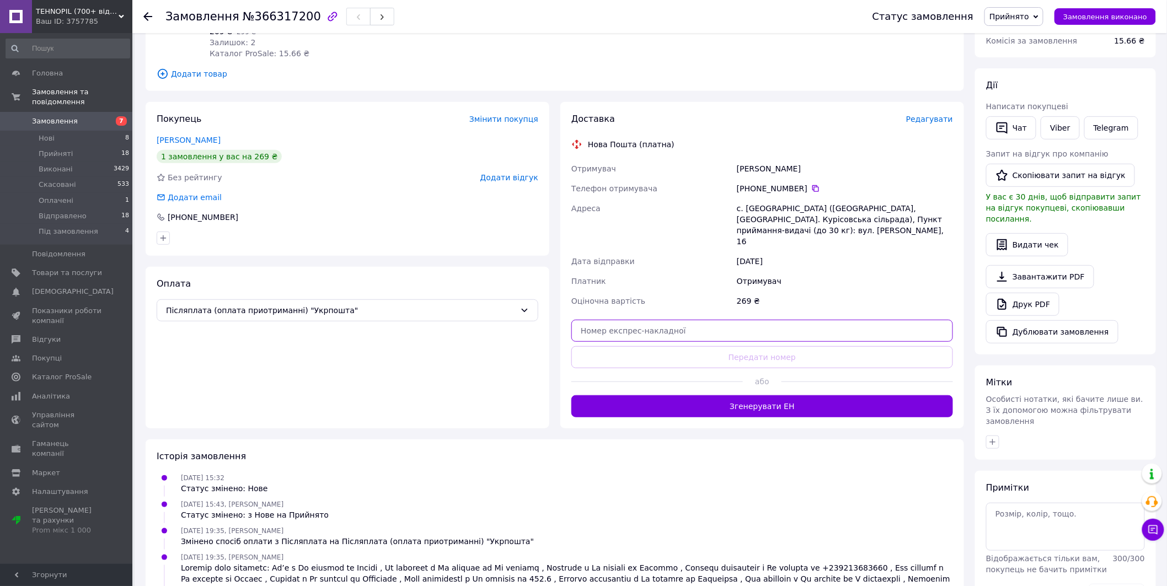
click at [657, 320] on input "text" at bounding box center [763, 331] width 382 height 22
click at [627, 320] on input "59001474844405" at bounding box center [763, 331] width 382 height 22
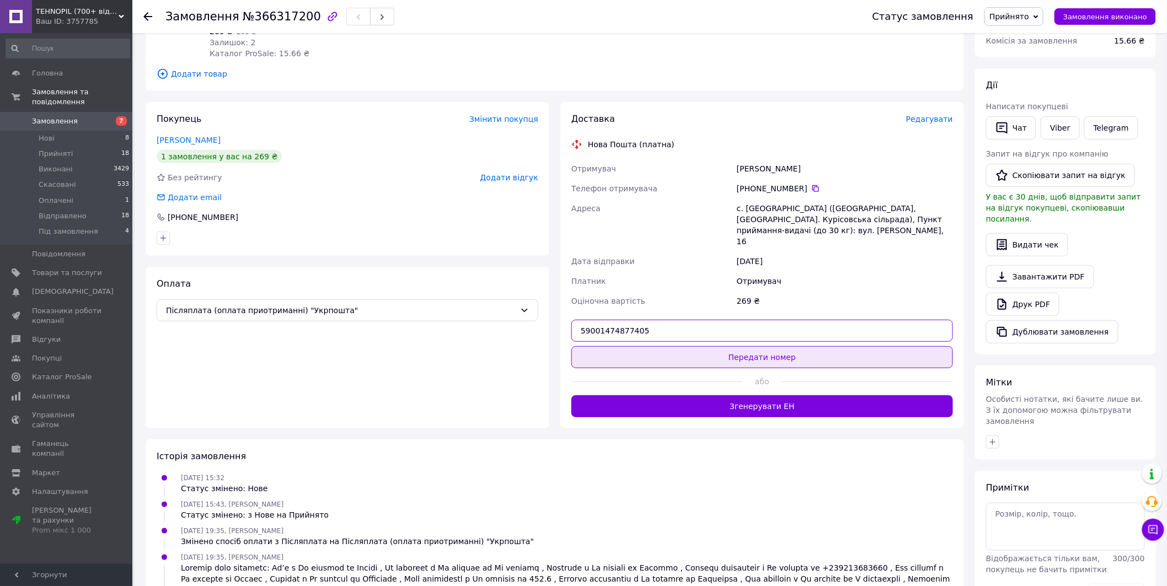
type input "59001474877405"
click at [760, 349] on button "Передати номер" at bounding box center [763, 357] width 382 height 22
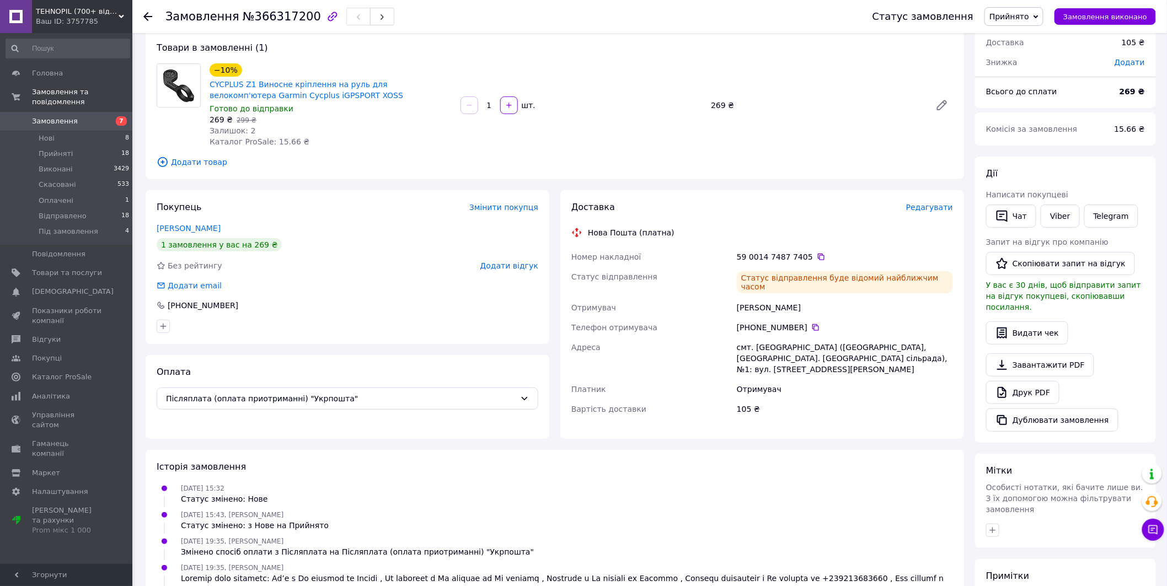
scroll to position [0, 0]
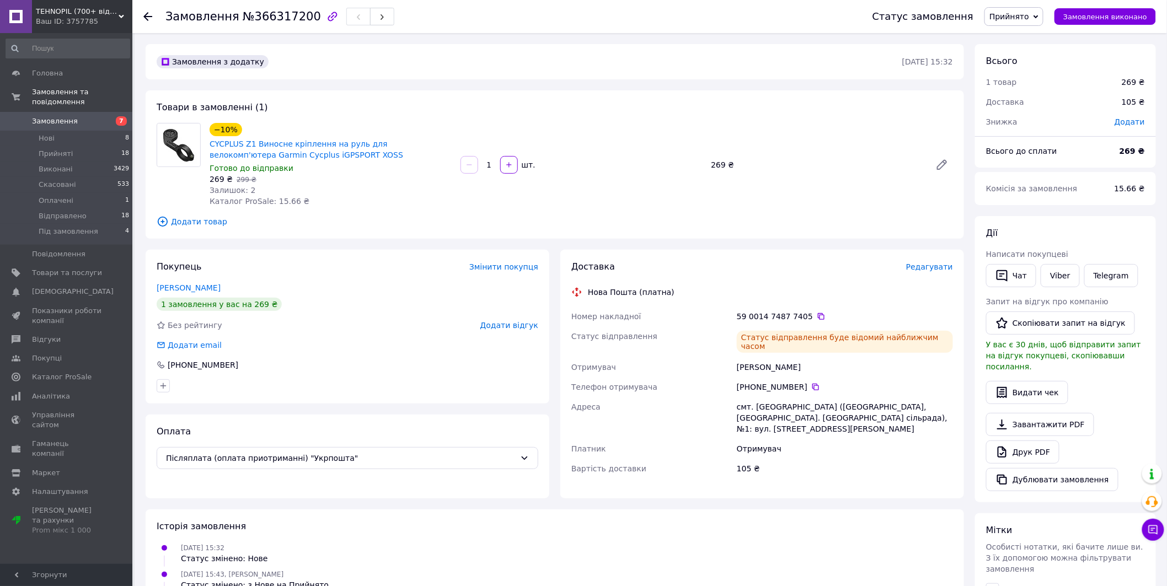
click at [88, 112] on link "Замовлення 7" at bounding box center [68, 121] width 136 height 19
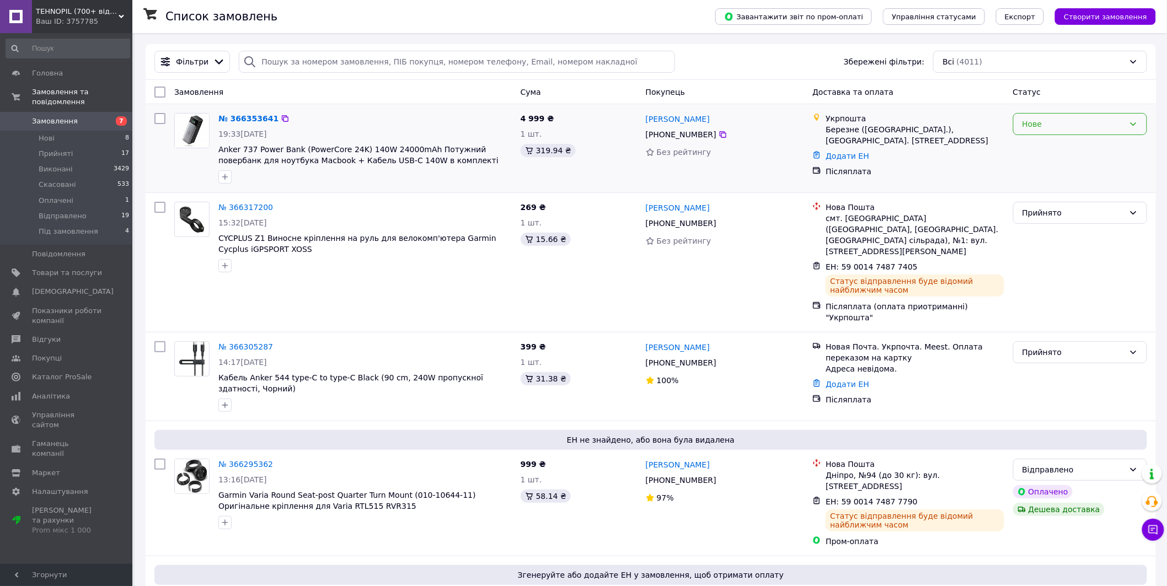
drag, startPoint x: 1038, startPoint y: 115, endPoint x: 1041, endPoint y: 134, distance: 19.5
click at [1038, 115] on div "Нове" at bounding box center [1081, 124] width 134 height 22
click at [1052, 147] on li "Прийнято" at bounding box center [1081, 149] width 134 height 20
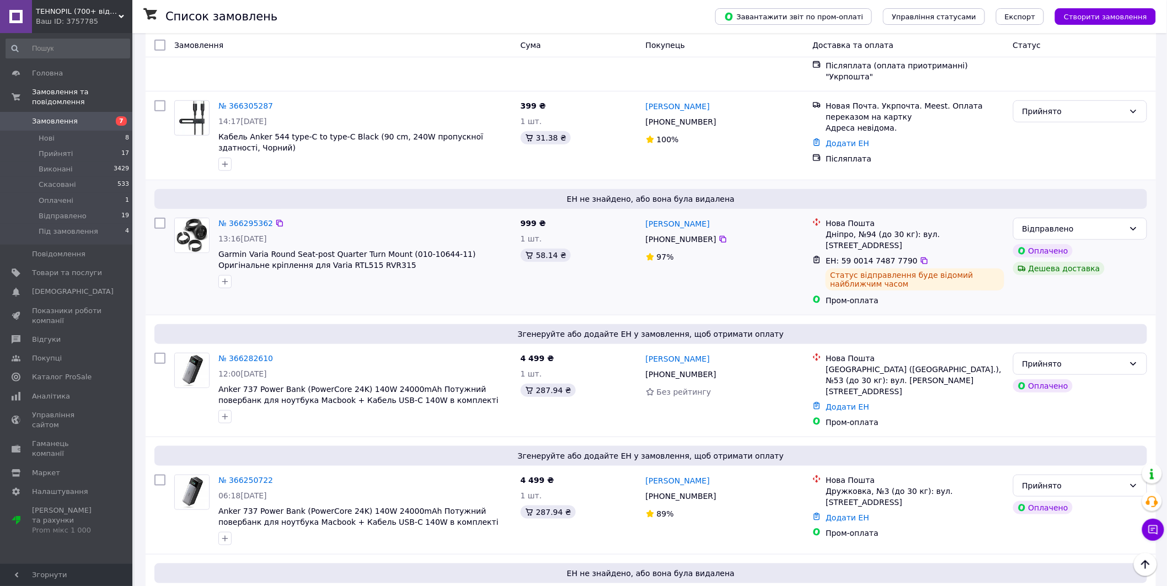
scroll to position [102, 0]
